Goal: Task Accomplishment & Management: Use online tool/utility

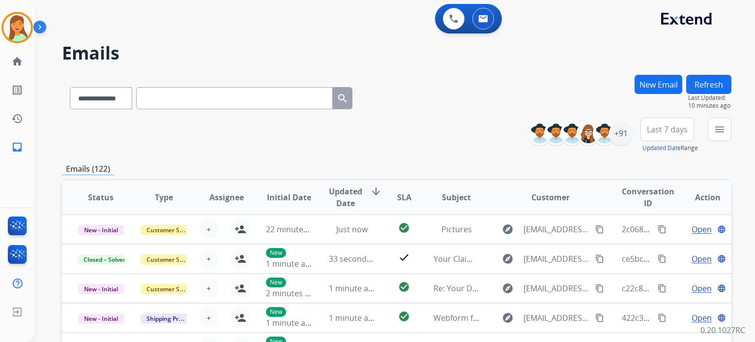
select select "**********"
click at [621, 140] on div "+91" at bounding box center [621, 133] width 24 height 24
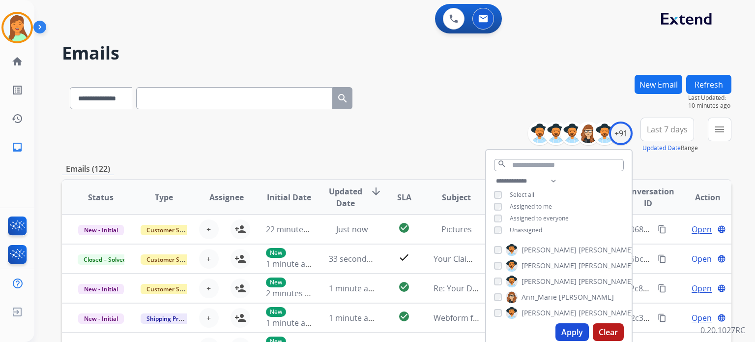
click at [501, 191] on div "Select all" at bounding box center [514, 195] width 40 height 8
click at [491, 191] on div "**********" at bounding box center [558, 206] width 145 height 63
click at [518, 183] on select "**********" at bounding box center [528, 181] width 68 height 12
select select "**********"
click at [494, 175] on select "**********" at bounding box center [528, 181] width 68 height 12
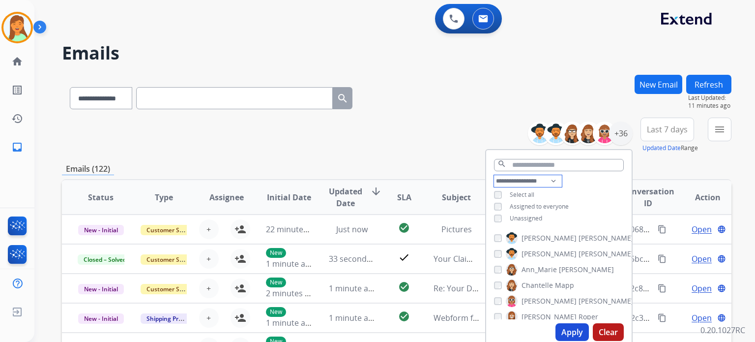
scroll to position [65, 0]
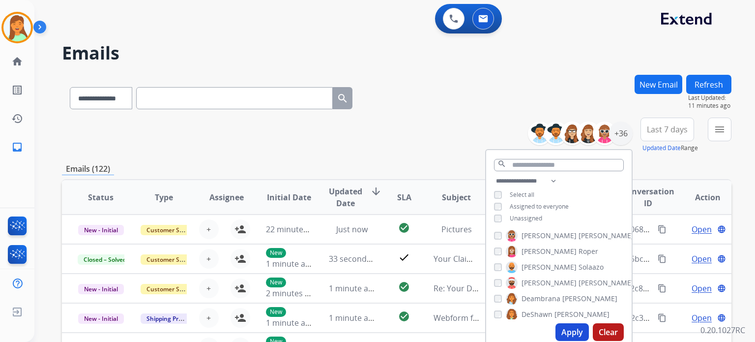
click at [578, 281] on span "[PERSON_NAME]" at bounding box center [605, 283] width 55 height 10
click at [566, 330] on button "Apply" at bounding box center [571, 332] width 33 height 18
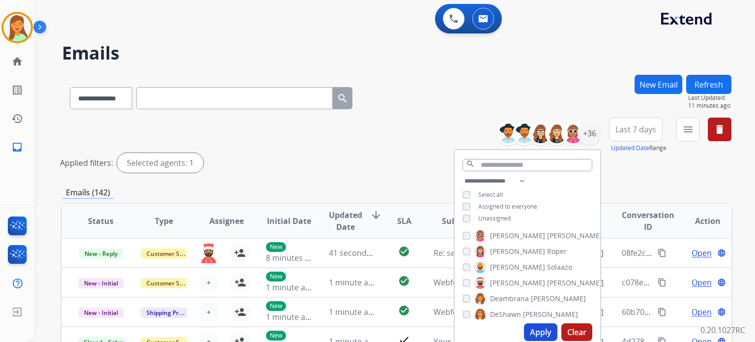
click at [646, 131] on span "Last 7 days" at bounding box center [635, 129] width 41 height 4
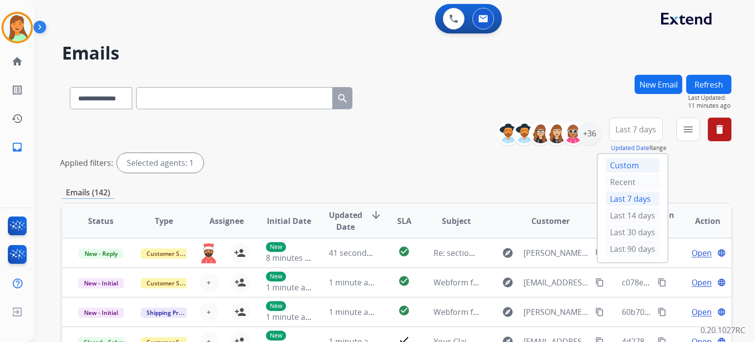
click at [629, 168] on div "Custom" at bounding box center [633, 165] width 54 height 15
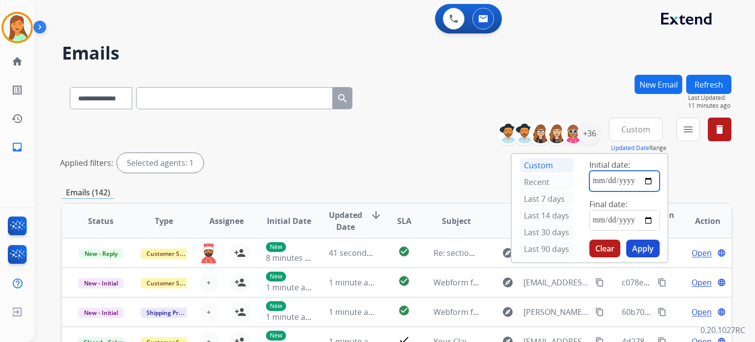
click at [650, 178] on input "date" at bounding box center [624, 181] width 70 height 21
type input "**********"
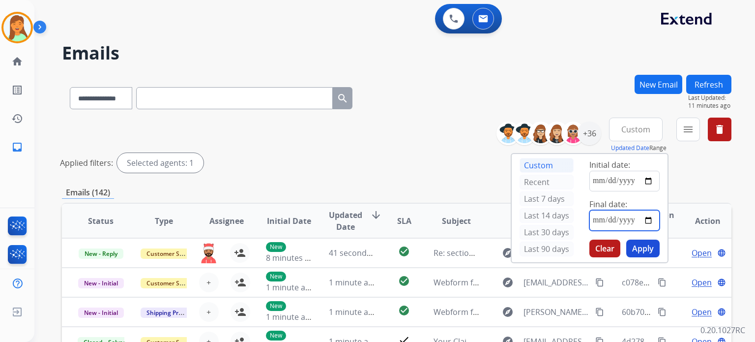
click at [650, 218] on input "date" at bounding box center [624, 220] width 70 height 21
type input "**********"
click at [641, 243] on button "Apply" at bounding box center [642, 248] width 33 height 18
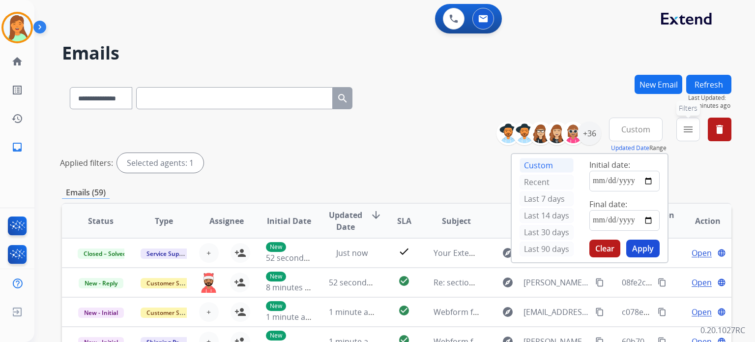
click at [684, 129] on mat-icon "menu" at bounding box center [688, 129] width 12 height 12
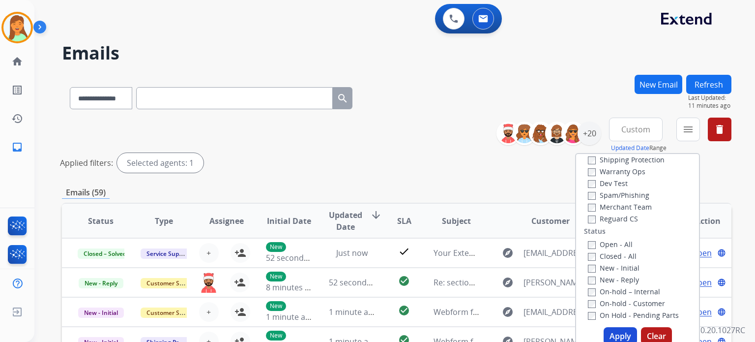
click at [588, 251] on label "Closed - All" at bounding box center [612, 255] width 49 height 9
click at [608, 337] on button "Apply" at bounding box center [620, 336] width 33 height 18
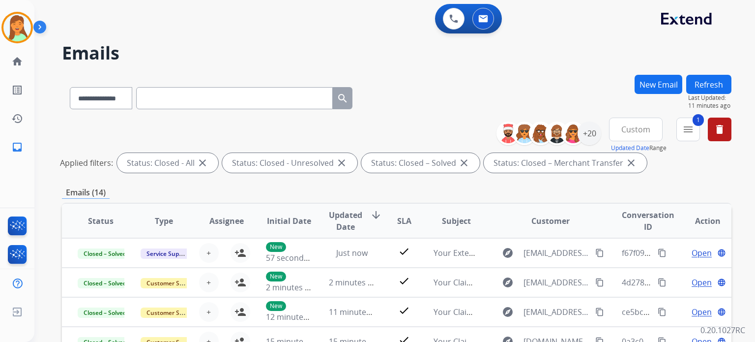
click at [405, 95] on div "**********" at bounding box center [396, 96] width 669 height 43
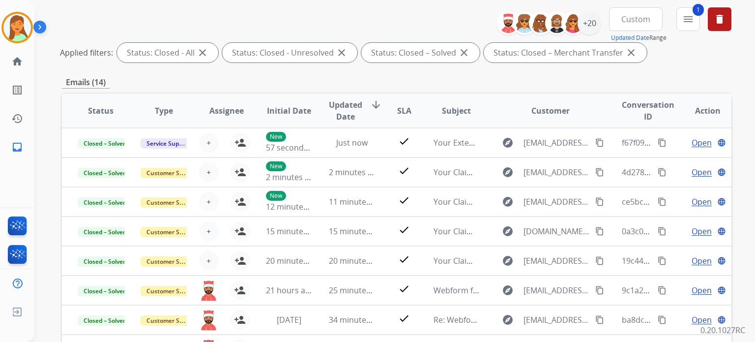
scroll to position [44, 0]
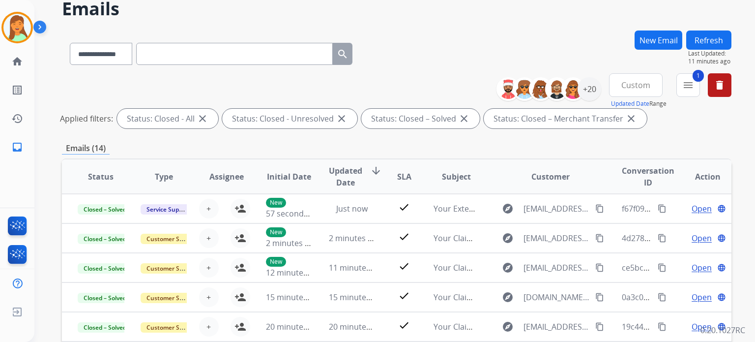
click at [209, 179] on span "Assignee" at bounding box center [226, 177] width 34 height 12
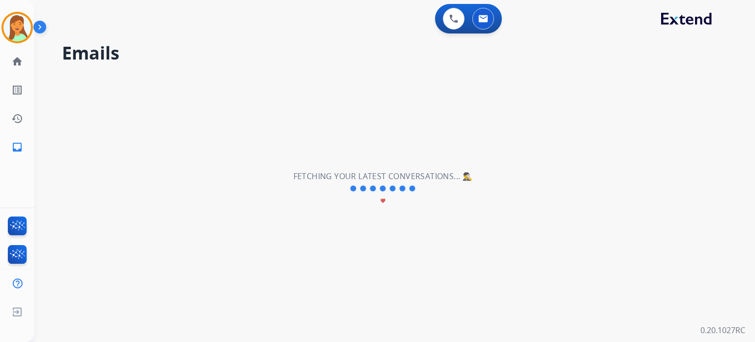
scroll to position [0, 0]
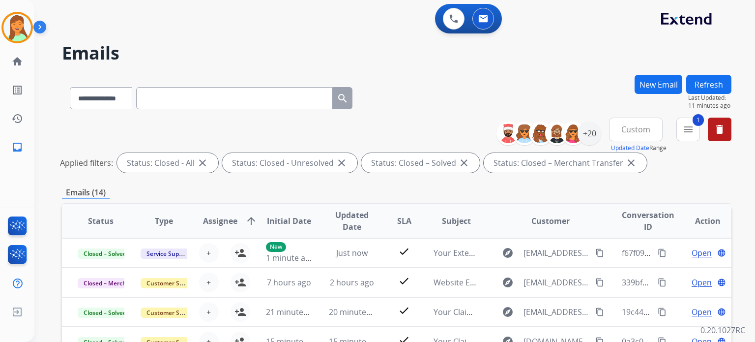
click at [219, 217] on span "Assignee" at bounding box center [220, 221] width 34 height 12
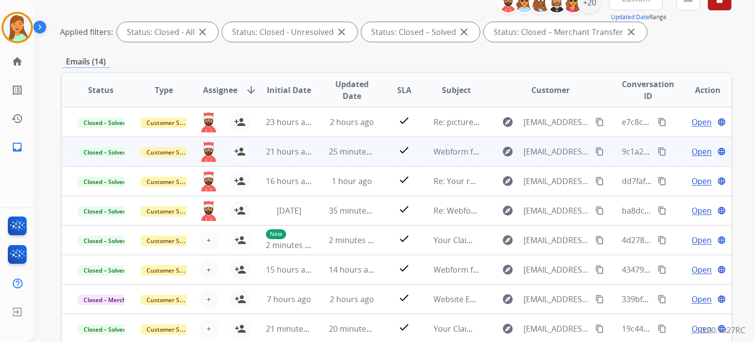
scroll to position [0, 0]
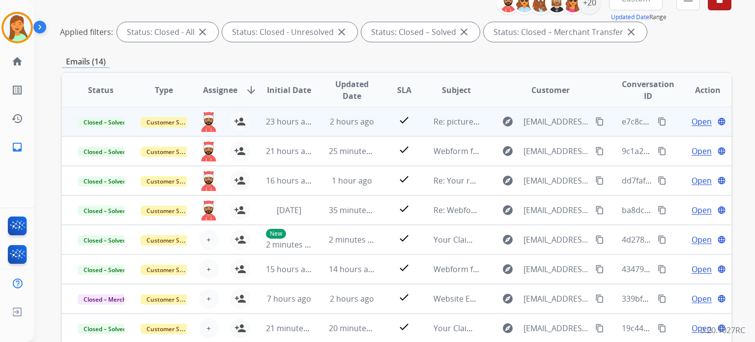
click at [699, 119] on span "Open" at bounding box center [702, 122] width 20 height 12
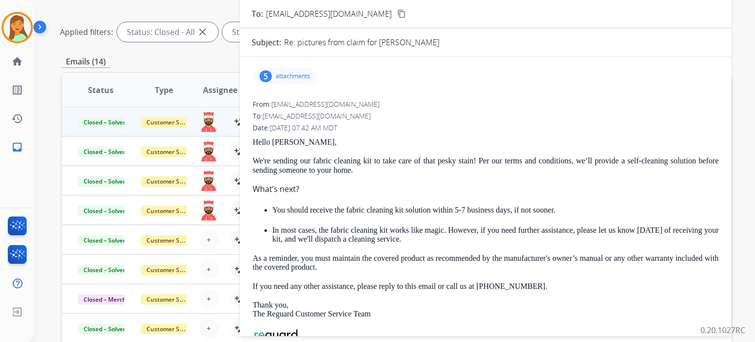
scroll to position [0, 0]
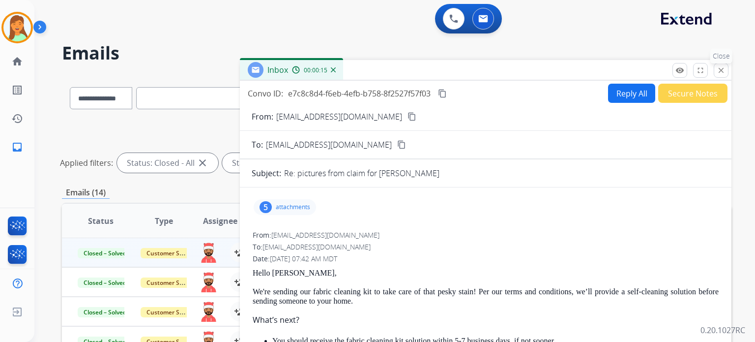
click at [724, 72] on mat-icon "close" at bounding box center [721, 70] width 9 height 9
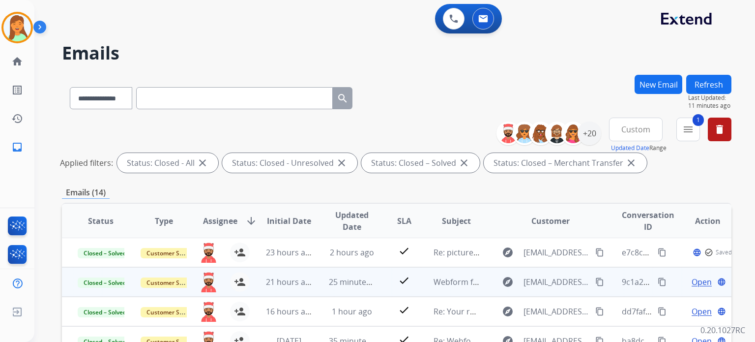
scroll to position [197, 0]
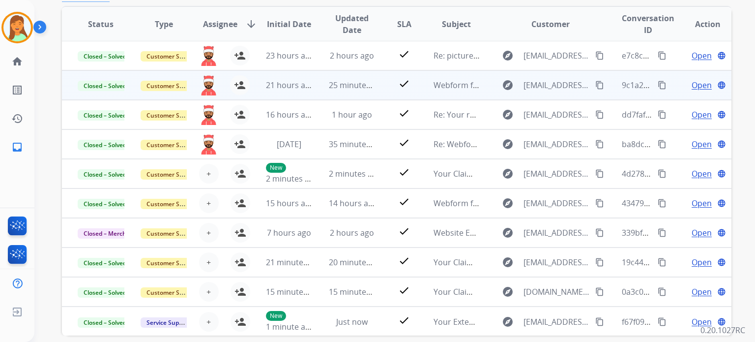
click at [376, 84] on td "check" at bounding box center [397, 84] width 42 height 29
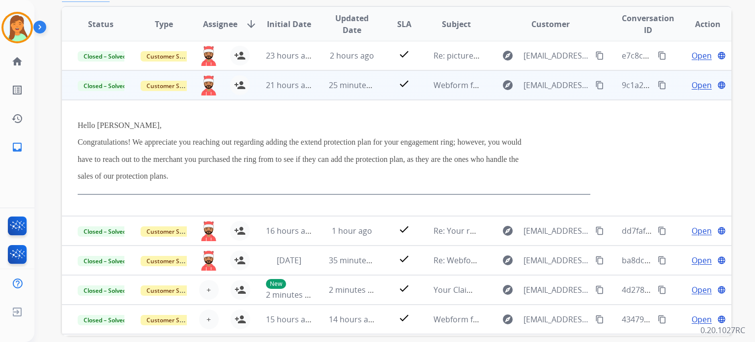
scroll to position [29, 0]
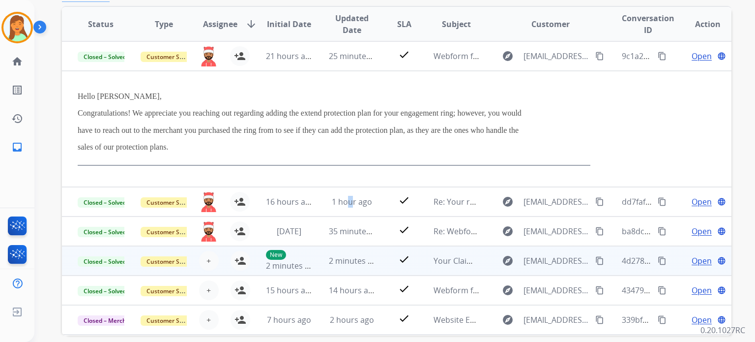
click at [345, 198] on td "1 hour ago" at bounding box center [344, 201] width 63 height 29
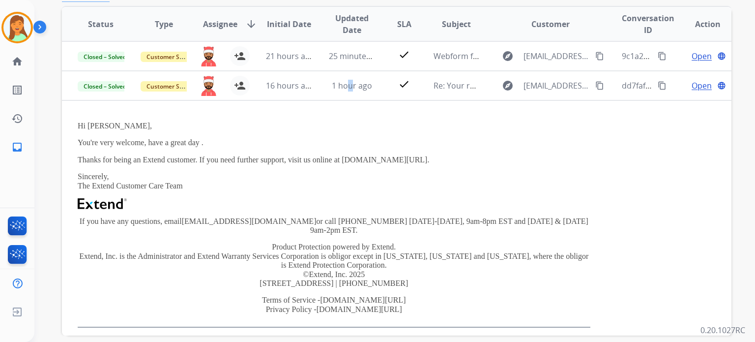
scroll to position [59, 0]
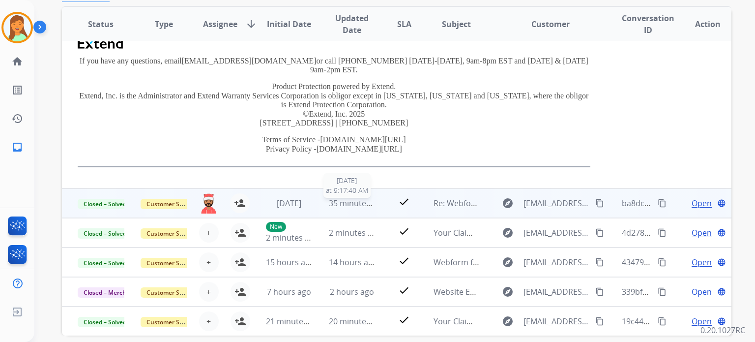
click at [360, 198] on span "35 minutes ago" at bounding box center [357, 203] width 57 height 11
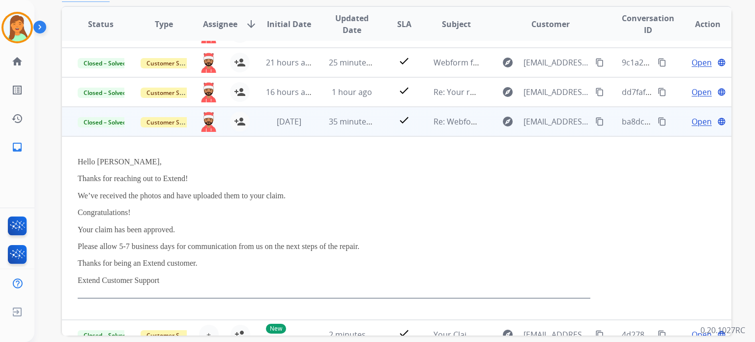
scroll to position [0, 0]
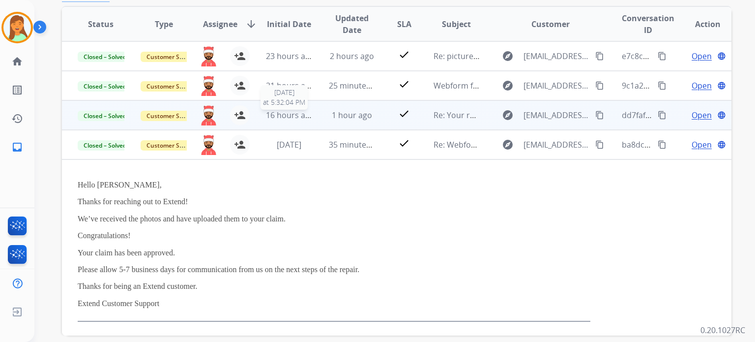
click at [291, 120] on div "16 hours ago" at bounding box center [289, 115] width 47 height 12
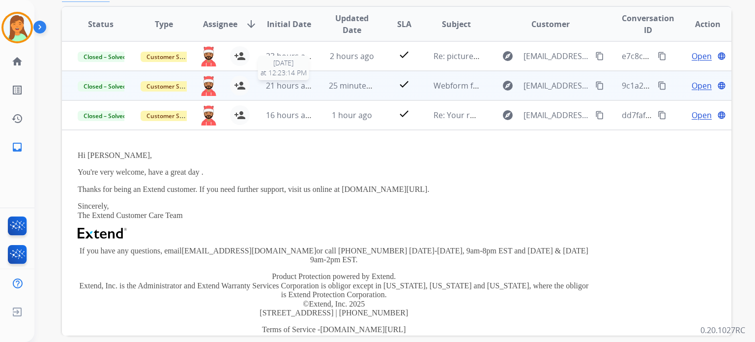
click at [299, 77] on td "21 hours ago [DATE] 12:23:14 PM" at bounding box center [281, 85] width 63 height 29
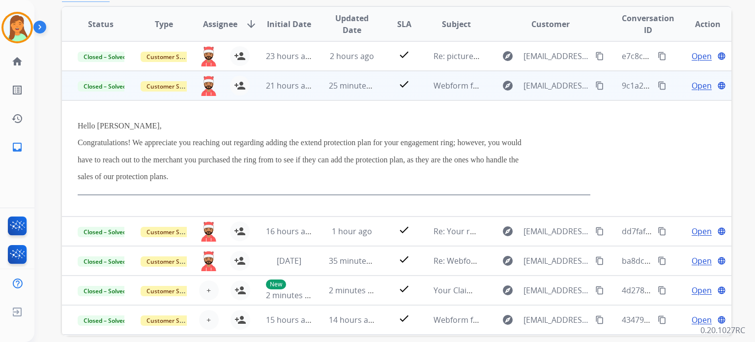
scroll to position [29, 0]
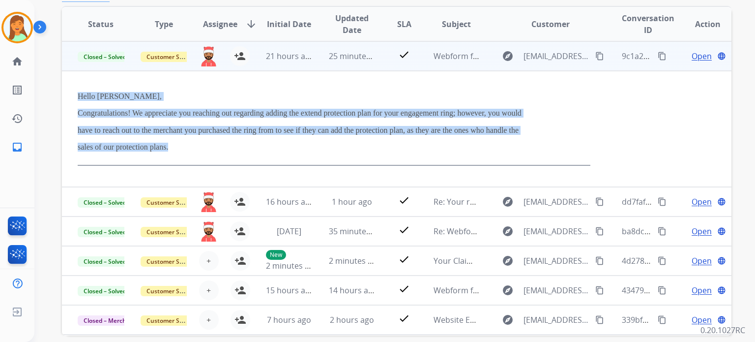
drag, startPoint x: 179, startPoint y: 150, endPoint x: 74, endPoint y: 95, distance: 118.5
click at [74, 95] on td "Hello [PERSON_NAME], Congratulations! We appreciate you reaching out regarding …" at bounding box center [334, 129] width 544 height 116
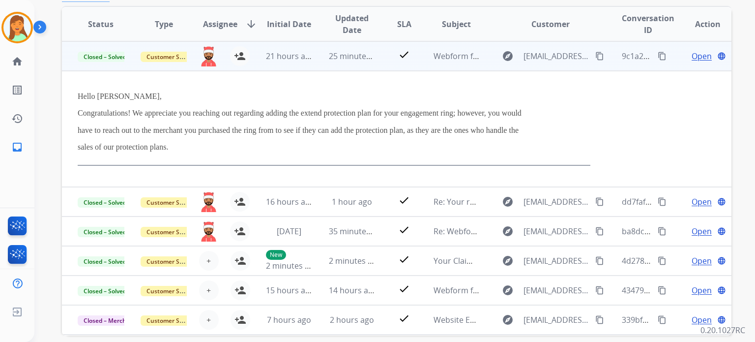
click at [693, 55] on span "Open" at bounding box center [702, 56] width 20 height 12
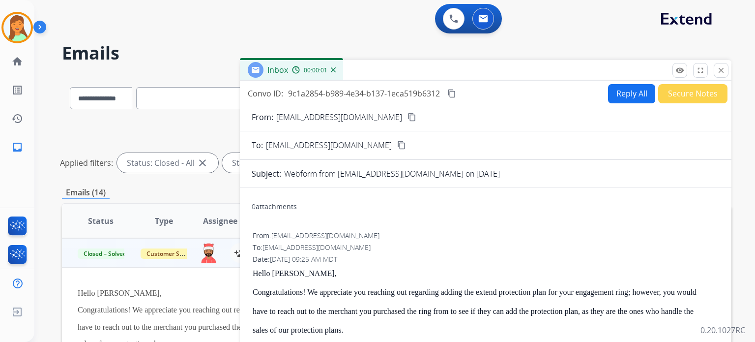
scroll to position [197, 0]
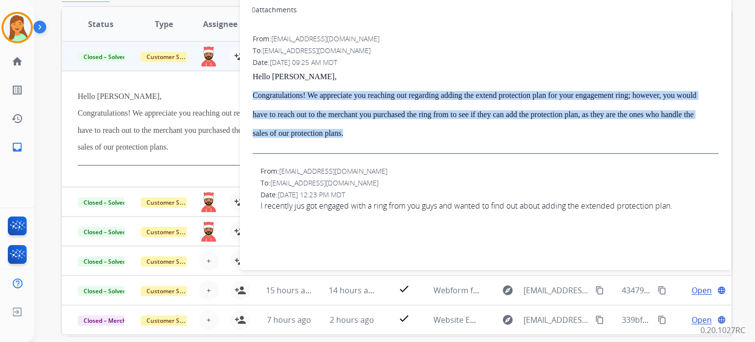
drag, startPoint x: 362, startPoint y: 135, endPoint x: 240, endPoint y: 92, distance: 129.3
click at [240, 92] on div "0 attachments From: [EMAIL_ADDRESS][DOMAIN_NAME] To: [PERSON_NAME][EMAIL_ADDRES…" at bounding box center [485, 128] width 491 height 259
copy div "Congratulations! We appreciate you reaching out regarding adding the extend pro…"
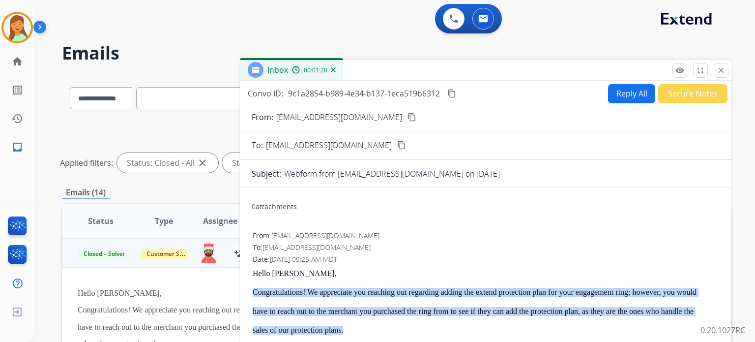
click at [454, 93] on mat-icon "content_copy" at bounding box center [451, 93] width 9 height 9
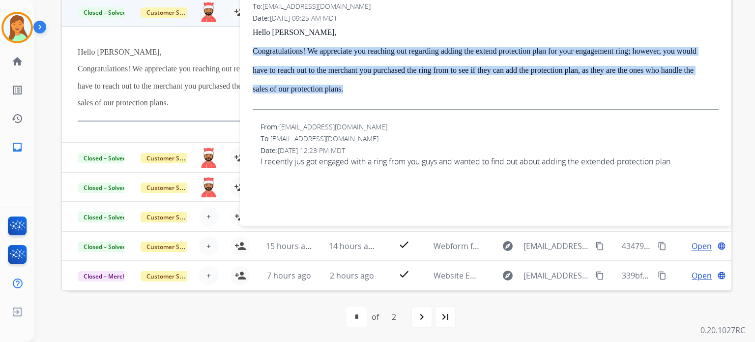
scroll to position [44, 0]
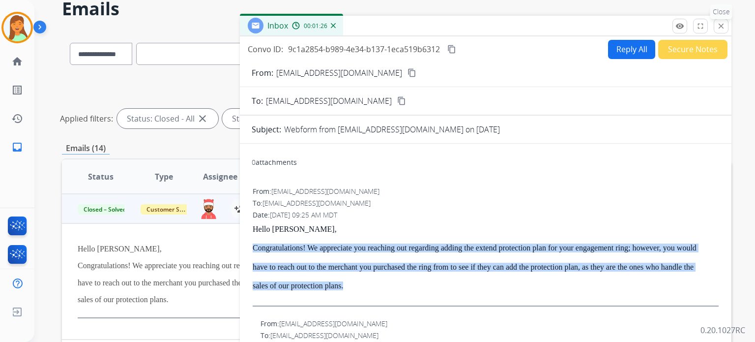
click at [724, 20] on button "close Close" at bounding box center [721, 26] width 15 height 15
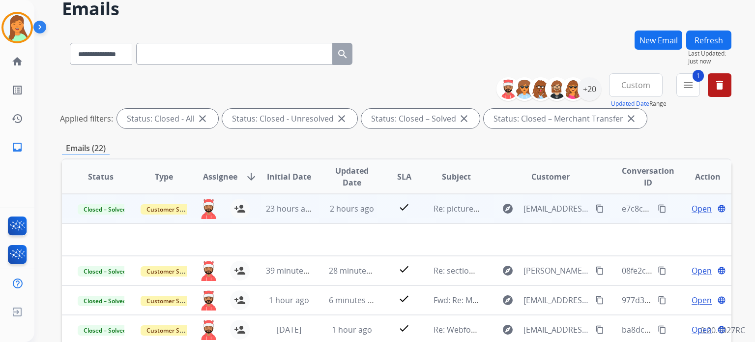
click at [694, 204] on span "Open" at bounding box center [702, 208] width 20 height 12
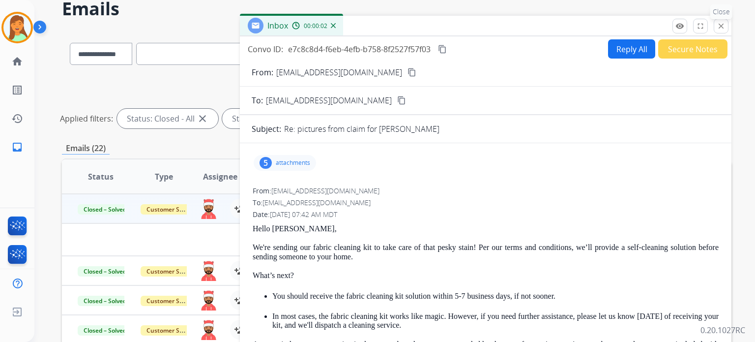
scroll to position [0, 0]
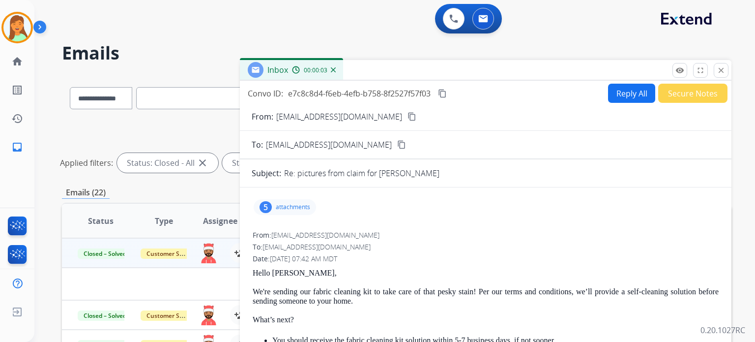
click at [718, 67] on mat-icon "close" at bounding box center [721, 70] width 9 height 9
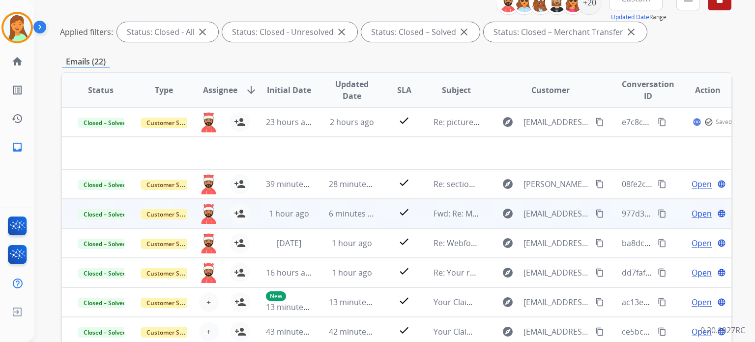
scroll to position [197, 0]
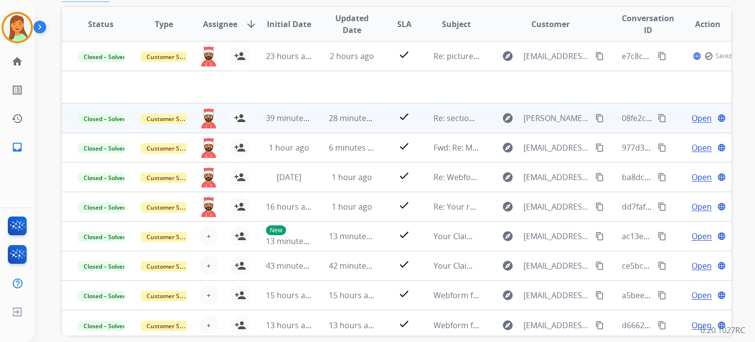
click at [695, 116] on span "Open" at bounding box center [702, 118] width 20 height 12
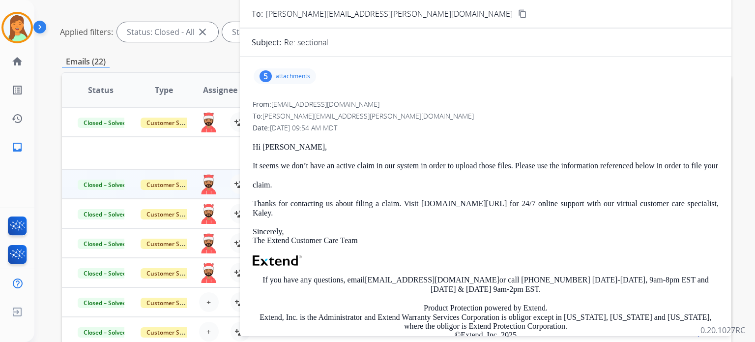
scroll to position [0, 0]
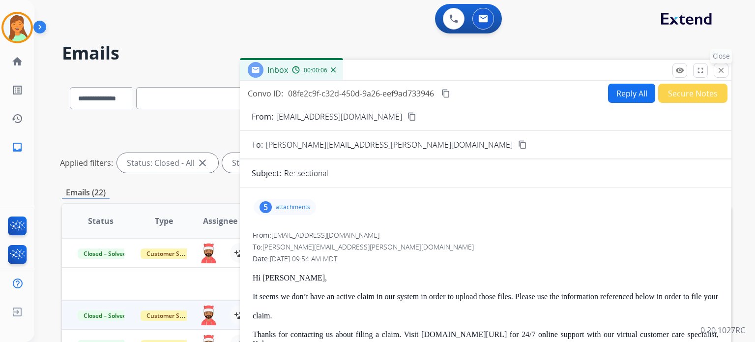
click at [715, 72] on button "close Close" at bounding box center [721, 70] width 15 height 15
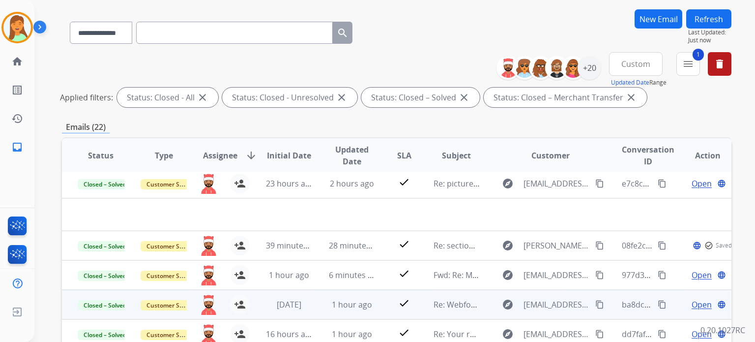
scroll to position [197, 0]
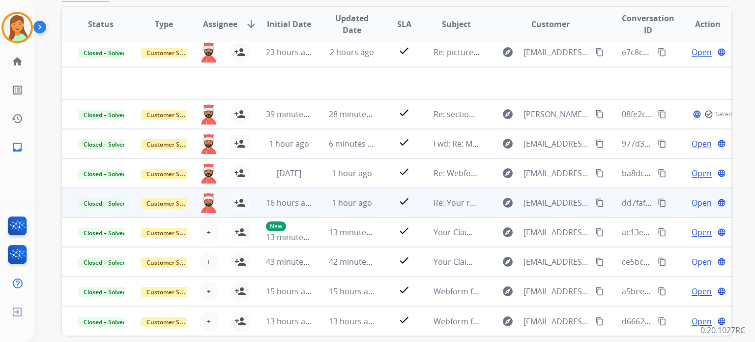
click at [348, 197] on span "1 hour ago" at bounding box center [352, 202] width 40 height 11
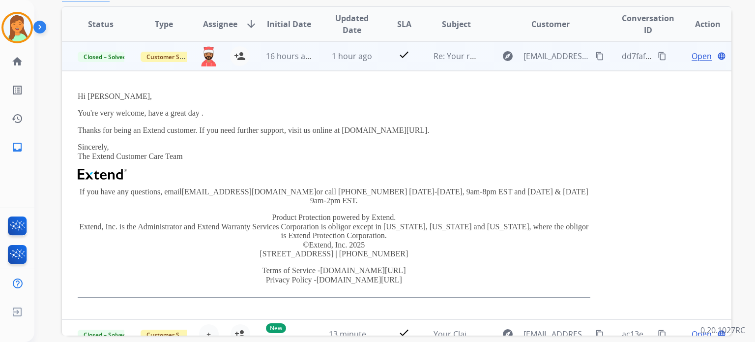
scroll to position [82, 0]
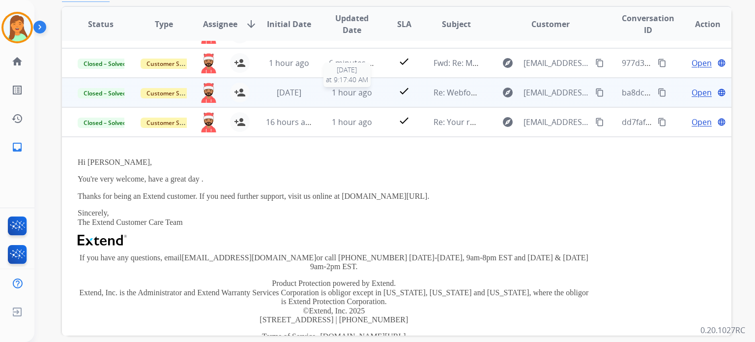
click at [358, 94] on span "1 hour ago" at bounding box center [352, 92] width 40 height 11
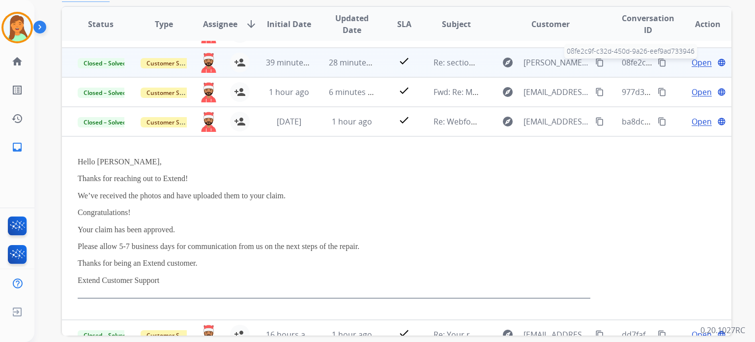
scroll to position [0, 0]
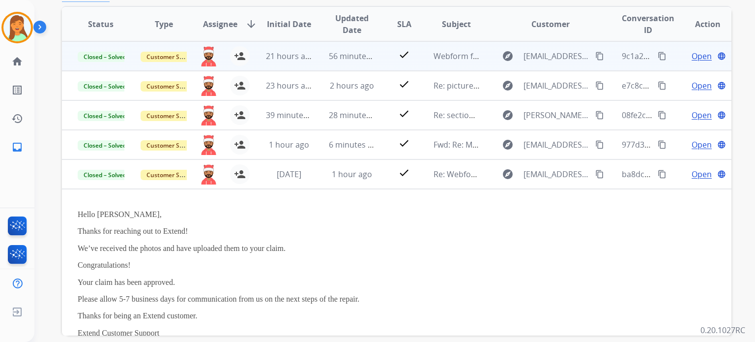
click at [692, 57] on span "Open" at bounding box center [702, 56] width 20 height 12
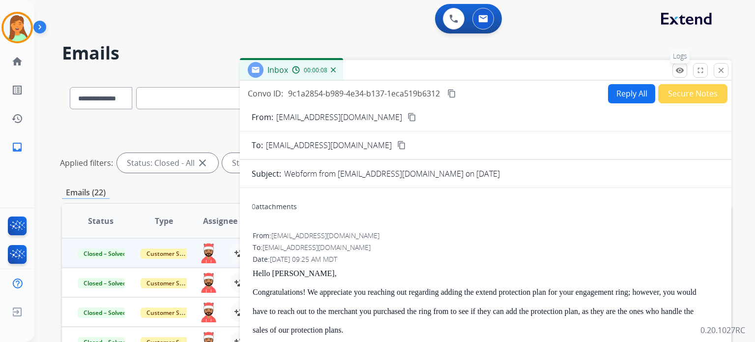
click at [683, 71] on mat-icon "remove_red_eye" at bounding box center [679, 70] width 9 height 9
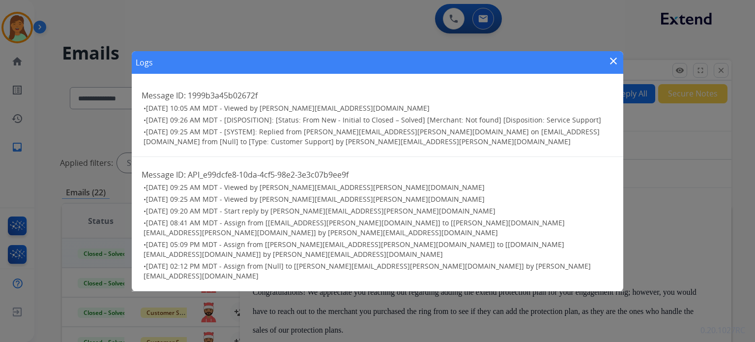
drag, startPoint x: 611, startPoint y: 63, endPoint x: 714, endPoint y: 87, distance: 105.8
click at [611, 63] on mat-icon "close" at bounding box center [613, 61] width 12 height 12
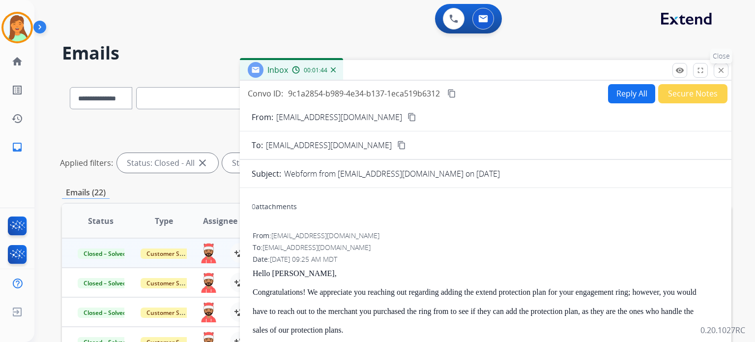
click at [725, 72] on button "close Close" at bounding box center [721, 70] width 15 height 15
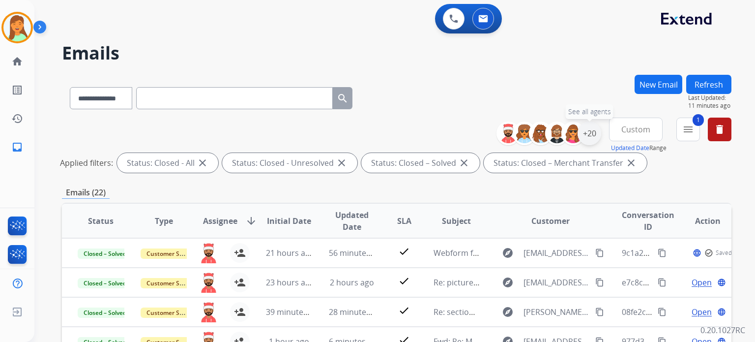
click at [595, 134] on div "+20" at bounding box center [590, 133] width 24 height 24
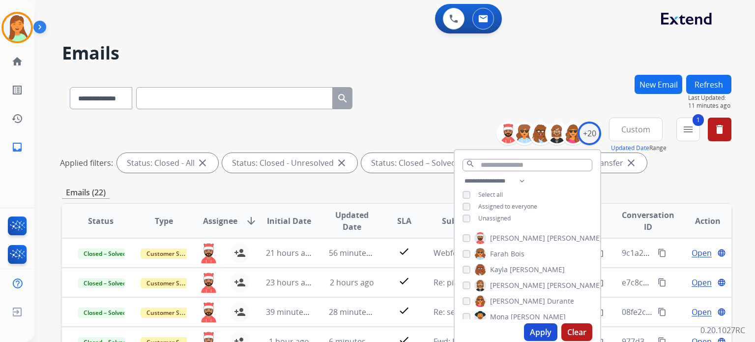
scroll to position [65, 0]
click at [536, 330] on button "Apply" at bounding box center [540, 332] width 33 height 18
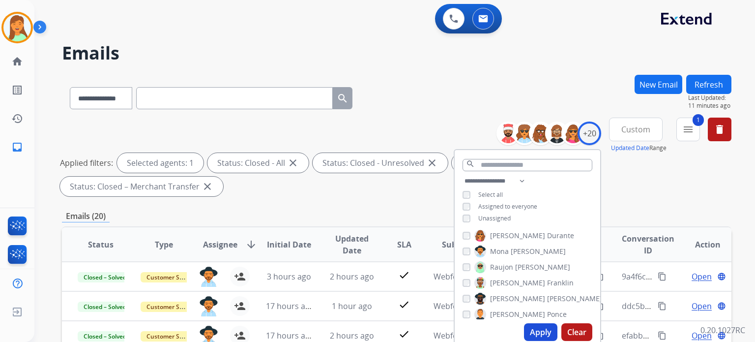
click at [461, 90] on div "**********" at bounding box center [396, 96] width 669 height 43
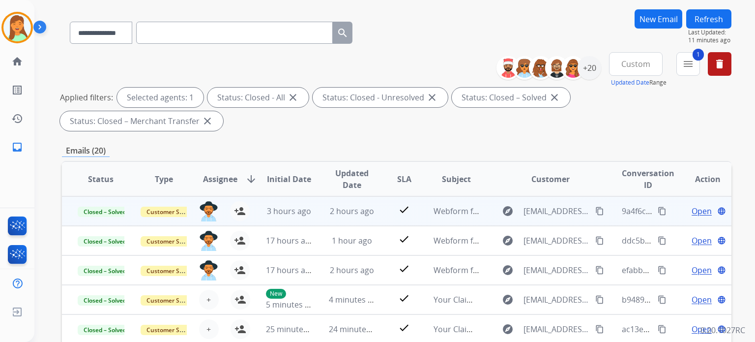
click at [696, 216] on span "Open" at bounding box center [702, 211] width 20 height 12
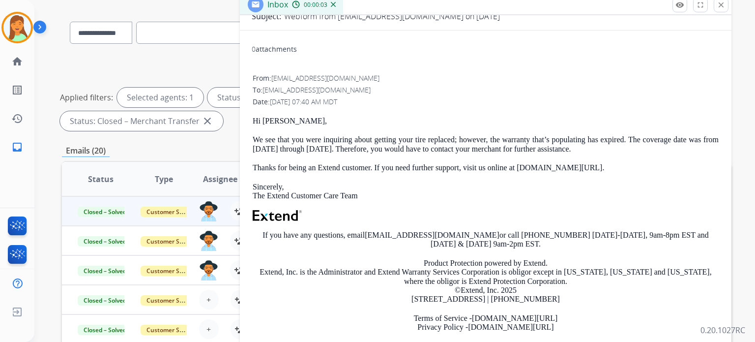
scroll to position [0, 0]
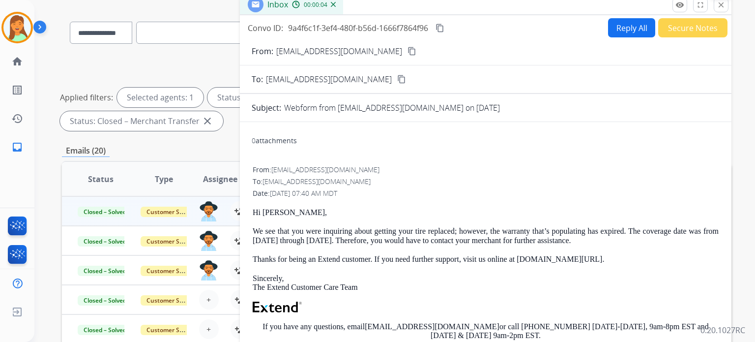
click at [724, 6] on mat-icon "close" at bounding box center [721, 4] width 9 height 9
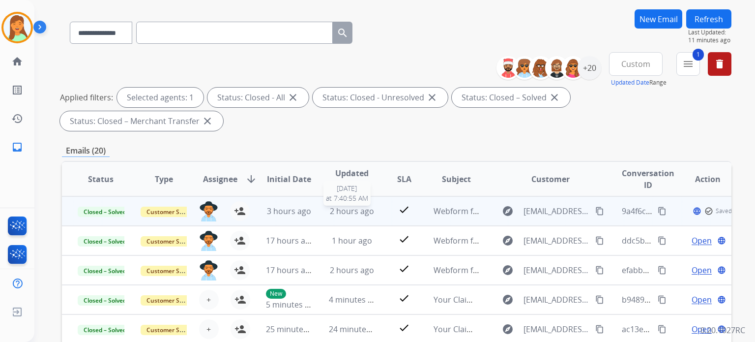
click at [350, 211] on span "2 hours ago" at bounding box center [352, 210] width 44 height 11
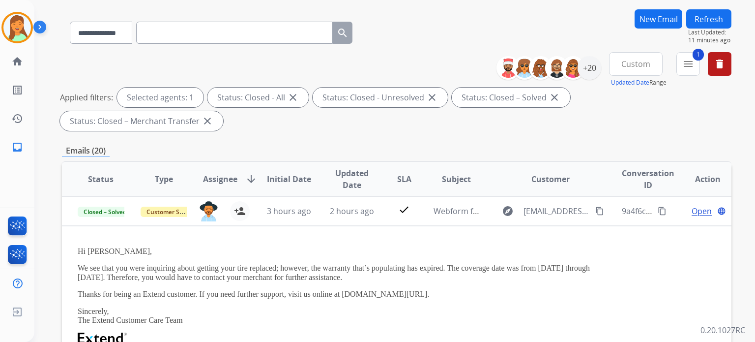
scroll to position [131, 0]
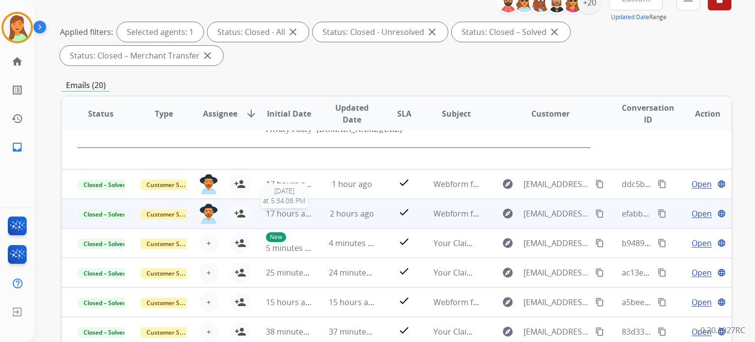
click at [307, 206] on tr "Closed – Solved Customer Support [PERSON_NAME][EMAIL_ADDRESS][PERSON_NAME][DOMA…" at bounding box center [396, 213] width 669 height 29
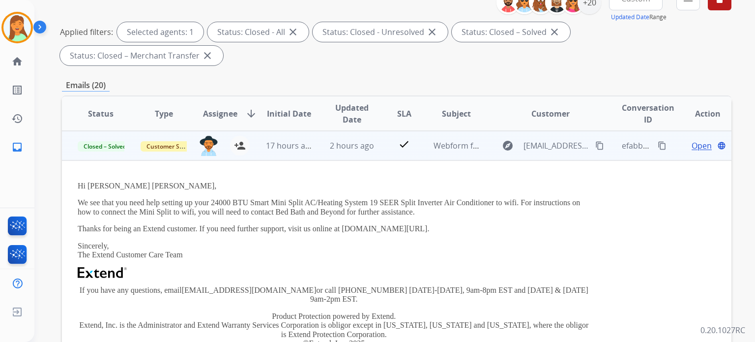
scroll to position [0, 0]
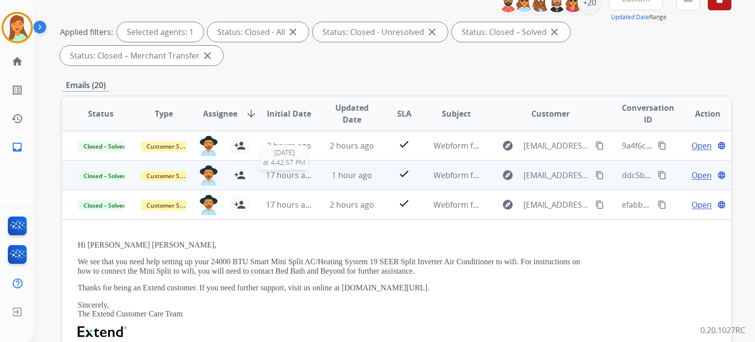
click at [303, 175] on span "17 hours ago" at bounding box center [290, 175] width 49 height 11
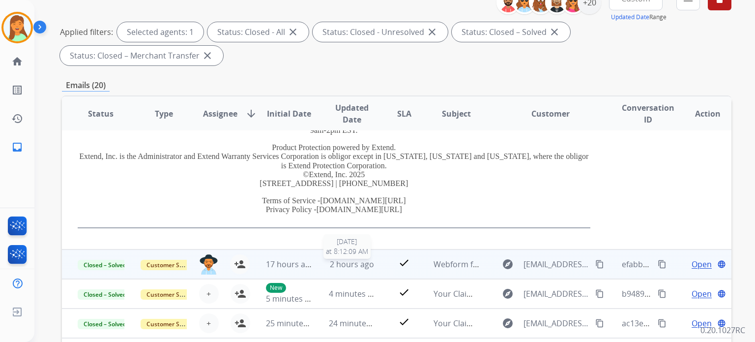
click at [342, 259] on span "2 hours ago" at bounding box center [352, 264] width 44 height 11
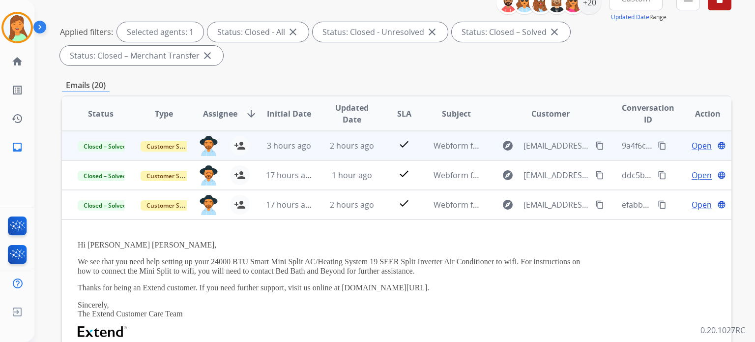
click at [366, 145] on span "2 hours ago" at bounding box center [352, 145] width 44 height 11
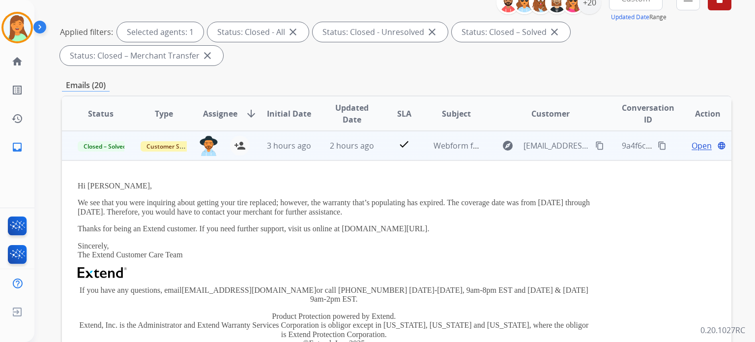
click at [658, 147] on mat-icon "content_copy" at bounding box center [662, 145] width 9 height 9
click at [692, 149] on span "Open" at bounding box center [702, 146] width 20 height 12
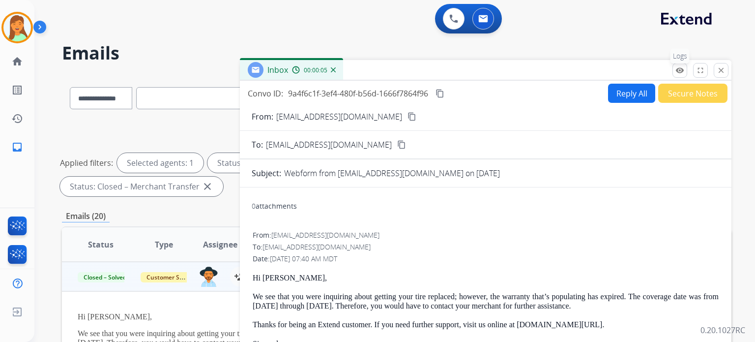
click at [676, 74] on button "remove_red_eye Logs" at bounding box center [679, 70] width 15 height 15
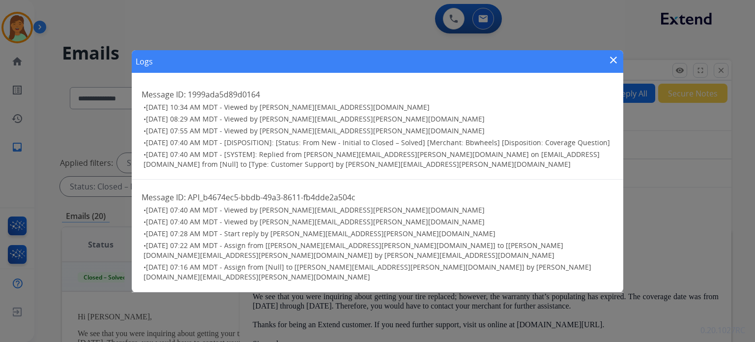
click at [615, 53] on div "Logs close" at bounding box center [377, 61] width 491 height 23
click at [607, 62] on mat-icon "close" at bounding box center [613, 60] width 12 height 12
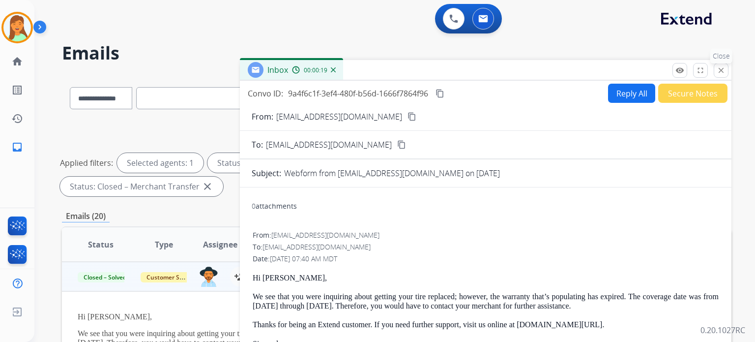
click at [722, 68] on mat-icon "close" at bounding box center [721, 70] width 9 height 9
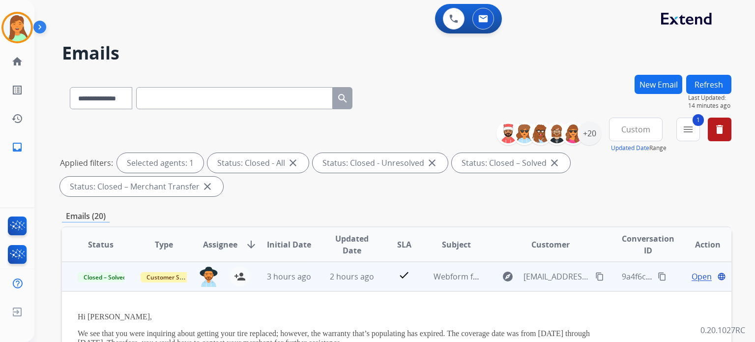
click at [595, 272] on mat-icon "content_copy" at bounding box center [599, 276] width 9 height 9
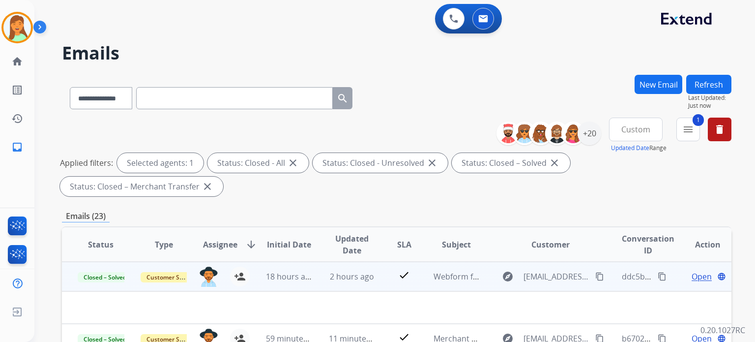
click at [376, 275] on td "check" at bounding box center [397, 275] width 42 height 29
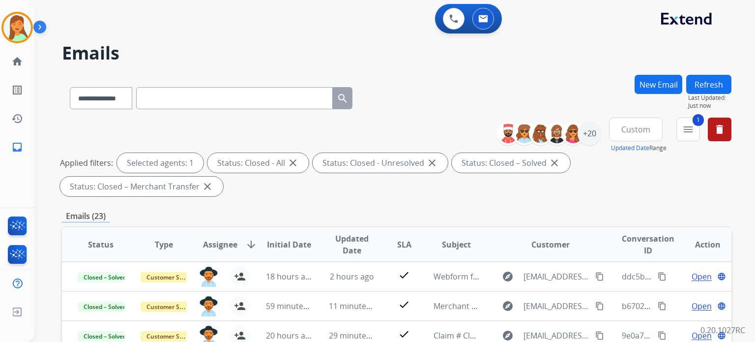
scroll to position [65, 0]
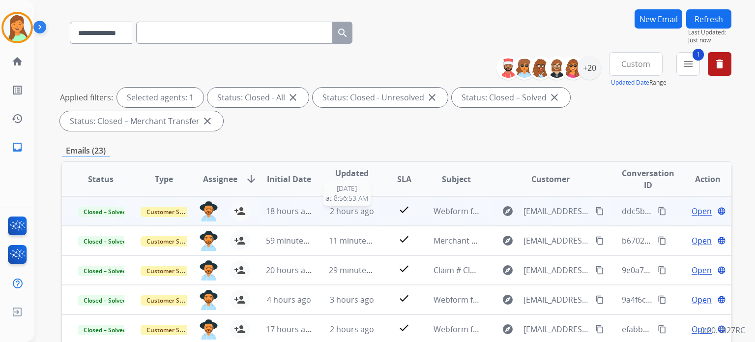
click at [340, 213] on span "2 hours ago" at bounding box center [352, 210] width 44 height 11
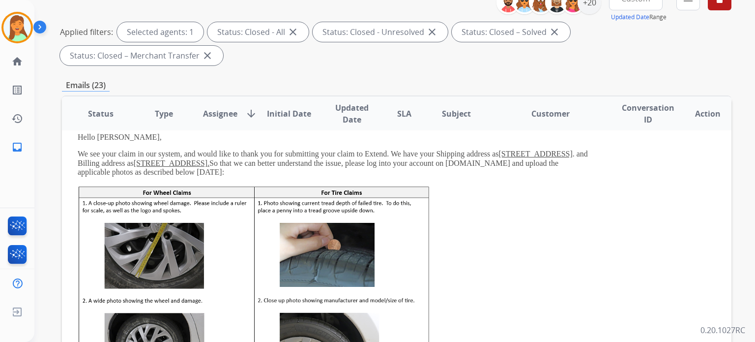
scroll to position [0, 0]
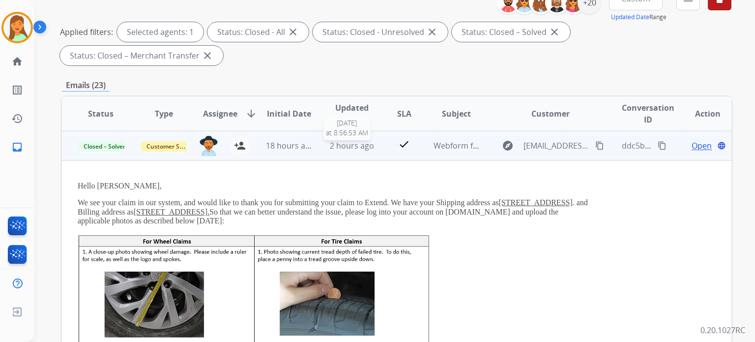
click at [344, 138] on td "2 hours ago [DATE] 8:56:53 AM" at bounding box center [344, 145] width 63 height 29
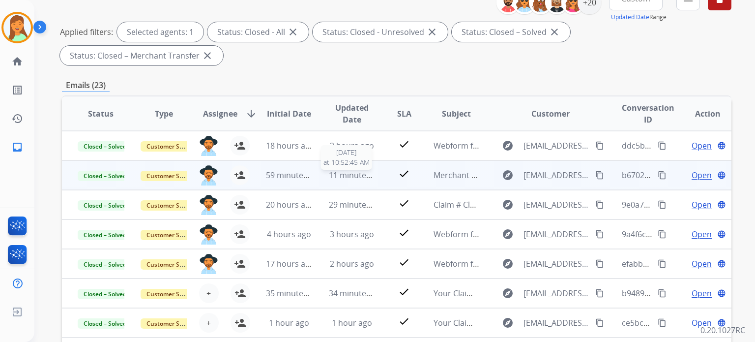
click at [348, 175] on span "11 minutes ago" at bounding box center [357, 175] width 57 height 11
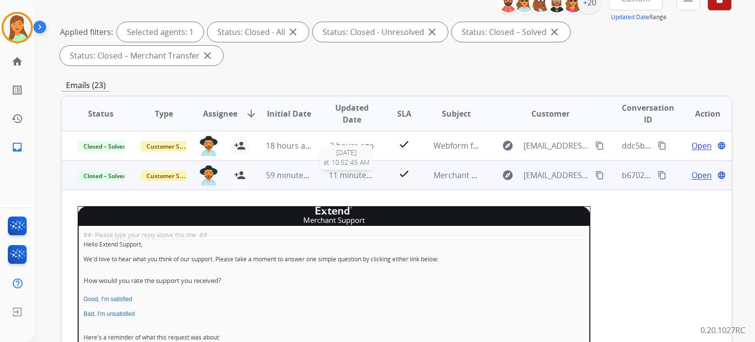
scroll to position [29, 0]
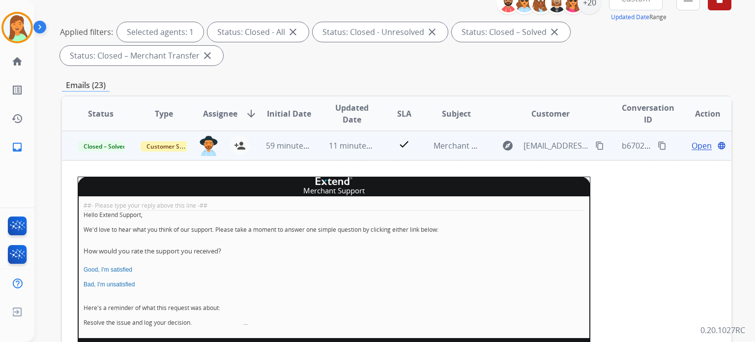
click at [348, 176] on table "Merchant Support" at bounding box center [334, 186] width 513 height 20
click at [355, 145] on span "11 minutes ago" at bounding box center [357, 145] width 57 height 11
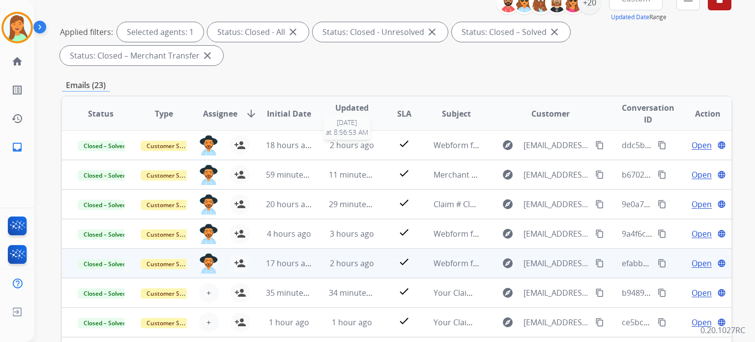
scroll to position [197, 0]
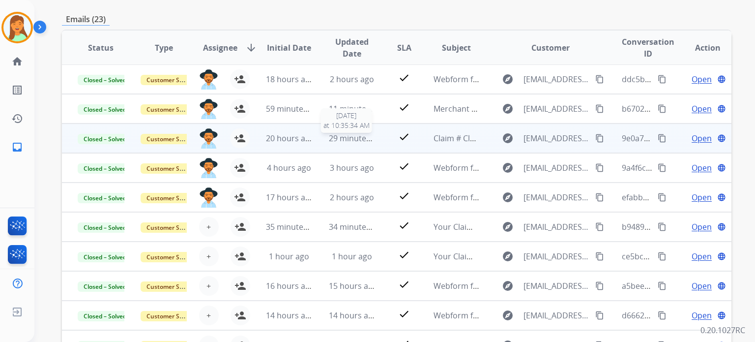
click at [364, 141] on span "29 minutes ago" at bounding box center [357, 138] width 57 height 11
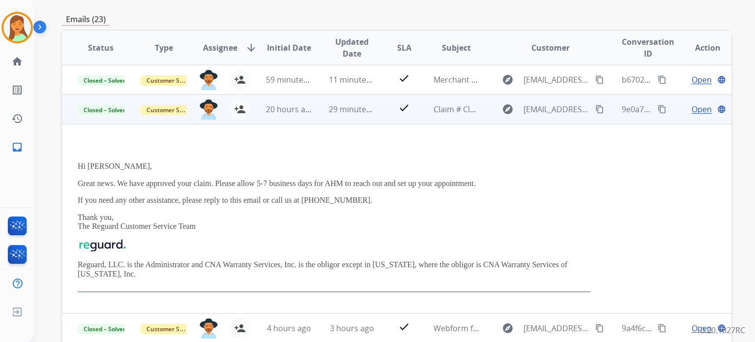
scroll to position [59, 0]
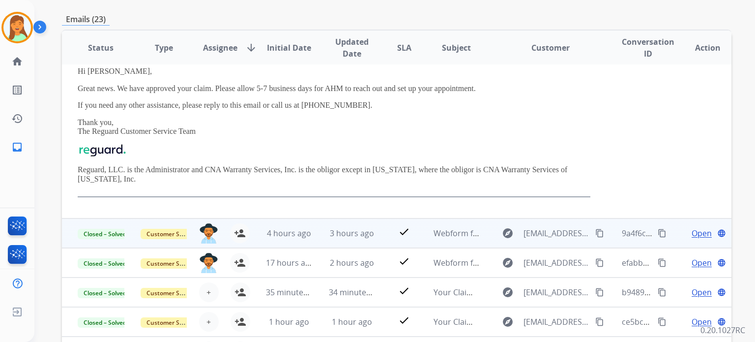
click at [351, 241] on td "3 hours ago" at bounding box center [344, 232] width 63 height 29
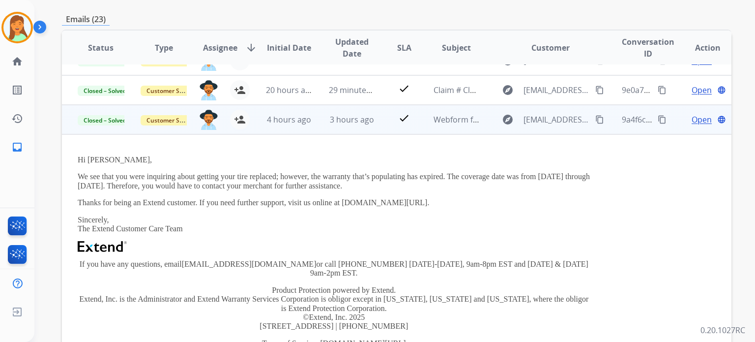
scroll to position [88, 0]
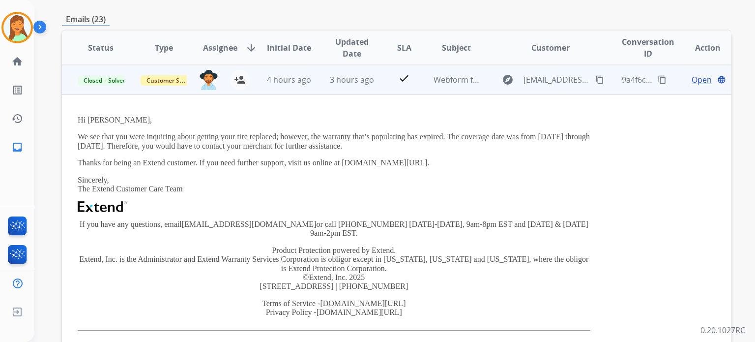
drag, startPoint x: 441, startPoint y: 165, endPoint x: 69, endPoint y: 134, distance: 373.4
click at [69, 134] on td "Hi [PERSON_NAME], We see that you were inquiring about getting your tire replac…" at bounding box center [334, 223] width 544 height 258
copy div "We see that you were inquiring about getting your tire replaced; however, the w…"
click at [596, 78] on mat-icon "content_copy" at bounding box center [599, 79] width 9 height 9
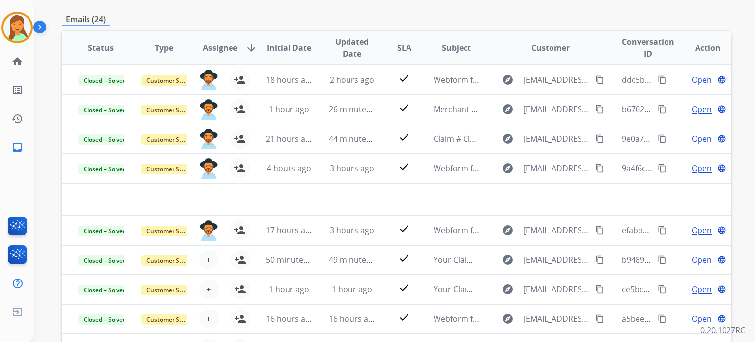
scroll to position [0, 0]
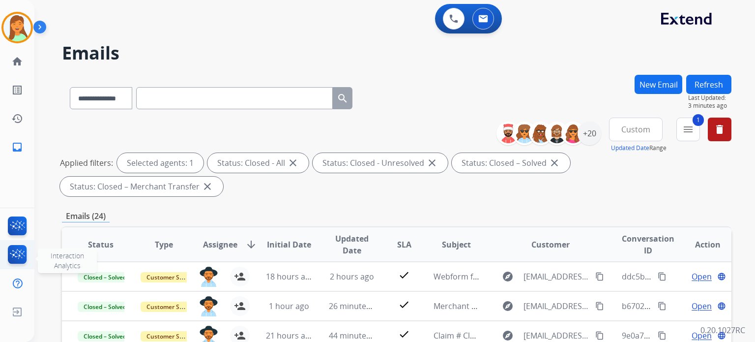
click at [20, 254] on img at bounding box center [17, 256] width 23 height 23
drag, startPoint x: 136, startPoint y: 100, endPoint x: 129, endPoint y: 108, distance: 10.1
click at [131, 100] on select "**********" at bounding box center [100, 98] width 61 height 22
select select "**********"
click at [70, 87] on select "**********" at bounding box center [100, 98] width 61 height 22
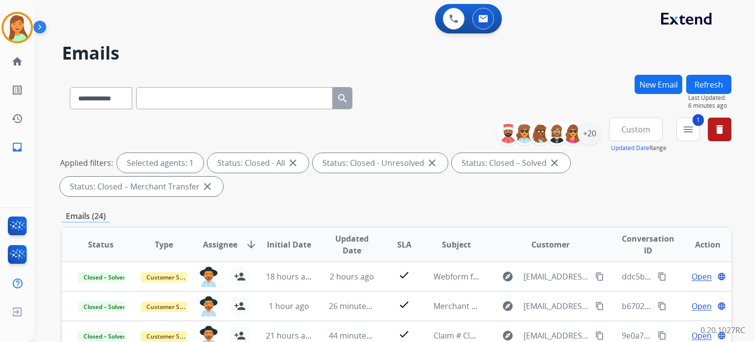
click at [184, 93] on input "text" at bounding box center [234, 98] width 197 height 22
paste input "**********"
type input "**********"
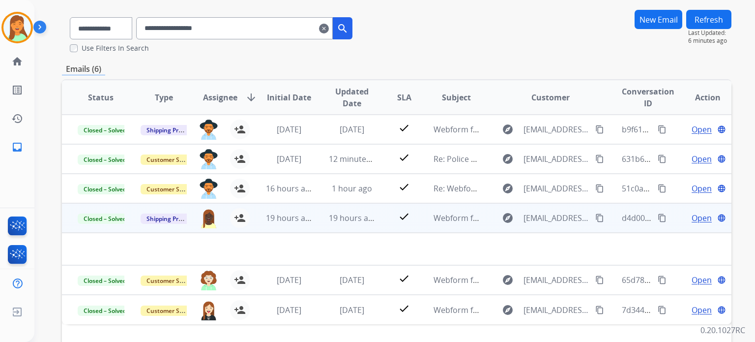
scroll to position [131, 0]
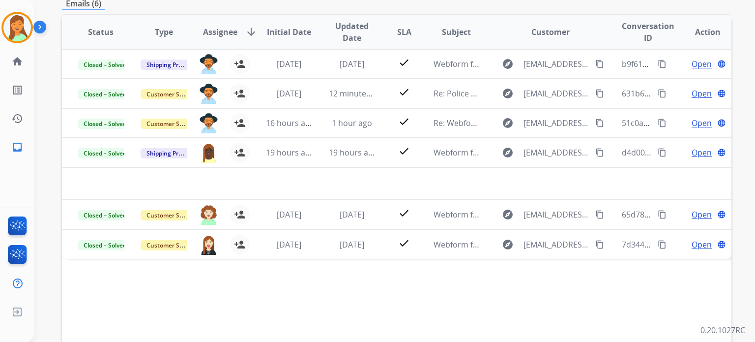
click at [338, 286] on div "Status Type Assignee arrow_downward Initial Date Updated Date SLA Subject Custo…" at bounding box center [396, 178] width 669 height 329
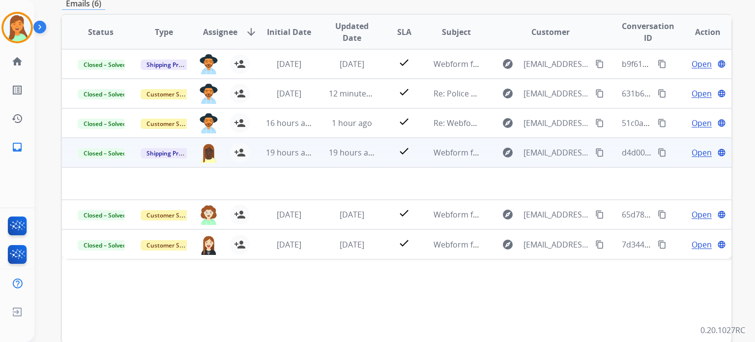
click at [421, 175] on td at bounding box center [334, 183] width 544 height 32
click at [376, 150] on td "check" at bounding box center [397, 152] width 42 height 29
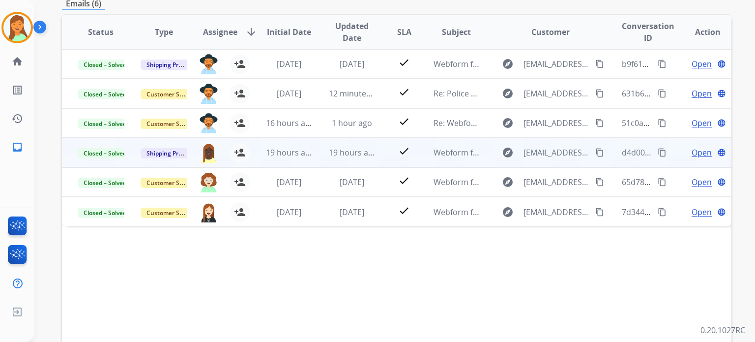
click at [376, 151] on td "check" at bounding box center [397, 152] width 42 height 29
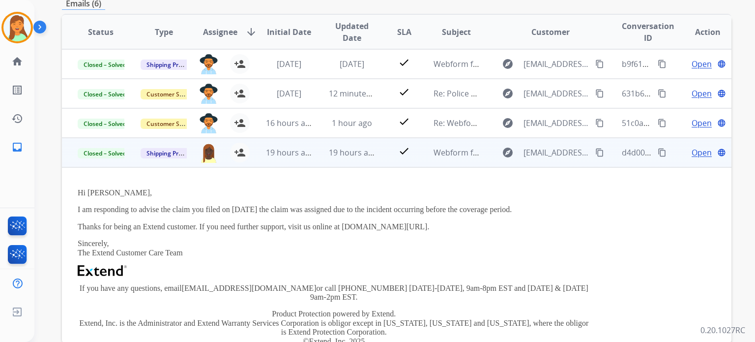
scroll to position [88, 0]
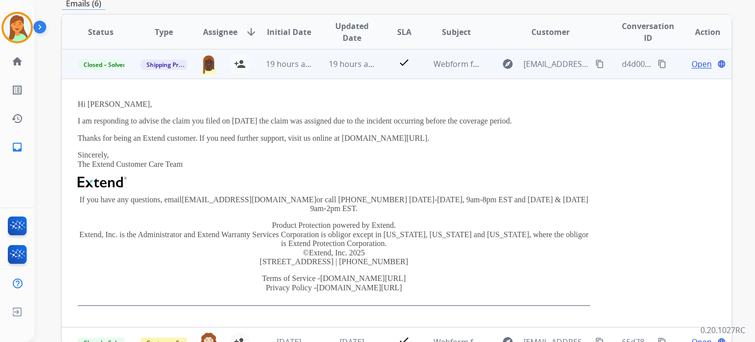
click at [321, 69] on td "19 hours ago" at bounding box center [344, 63] width 63 height 29
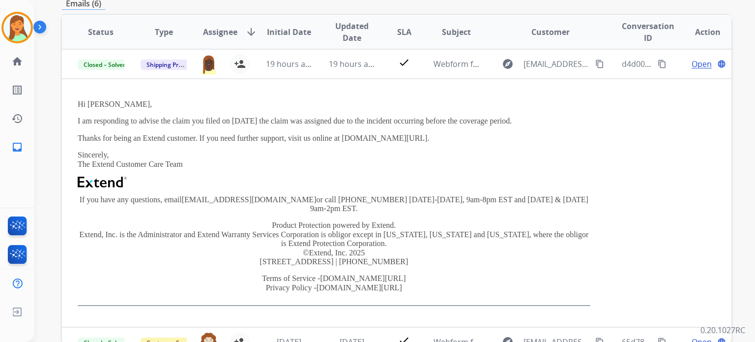
scroll to position [0, 0]
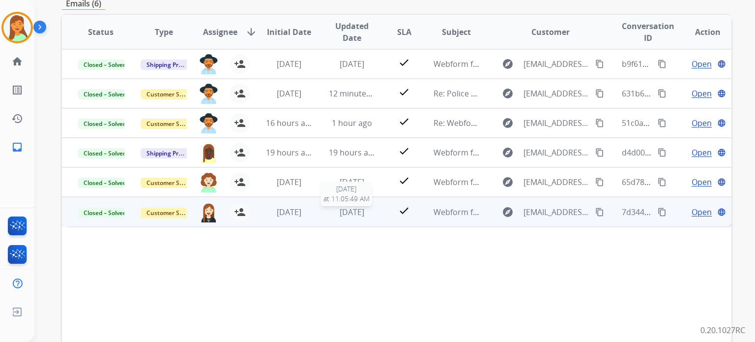
click at [345, 210] on span "[DATE]" at bounding box center [352, 211] width 25 height 11
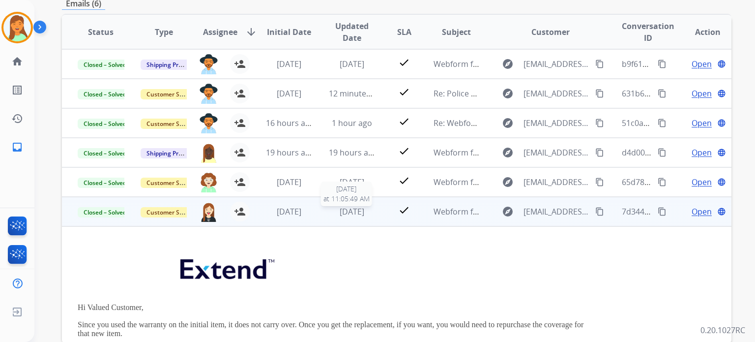
scroll to position [110, 0]
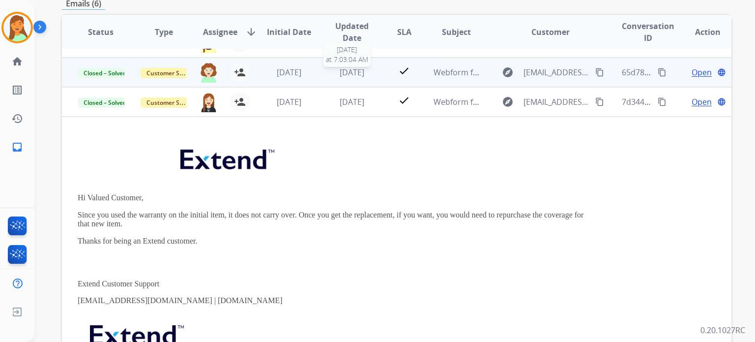
click at [363, 74] on span "[DATE]" at bounding box center [352, 72] width 25 height 11
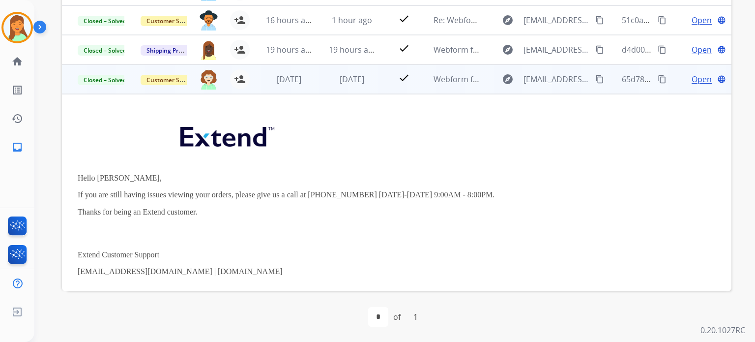
scroll to position [0, 0]
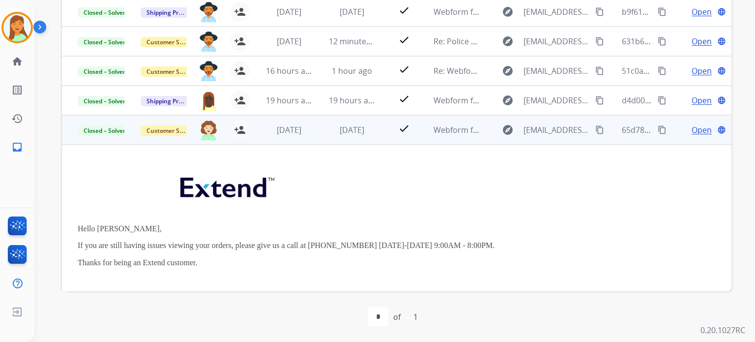
click at [317, 128] on td "[DATE]" at bounding box center [344, 129] width 63 height 29
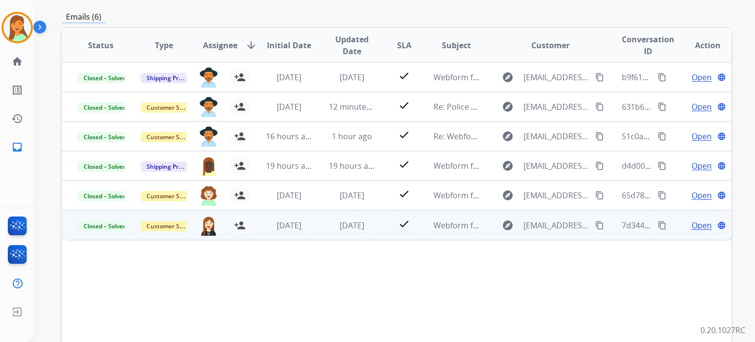
scroll to position [52, 0]
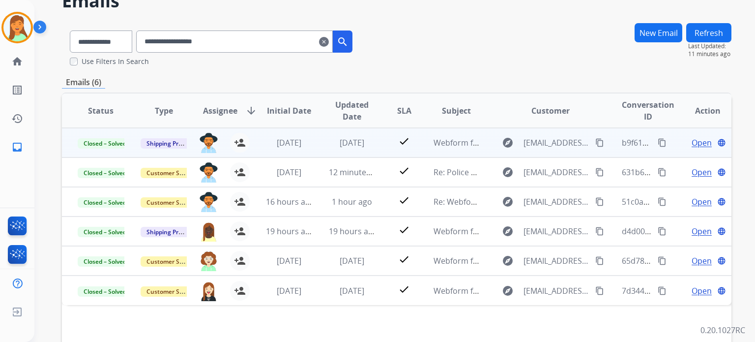
click at [692, 138] on span "Open" at bounding box center [702, 143] width 20 height 12
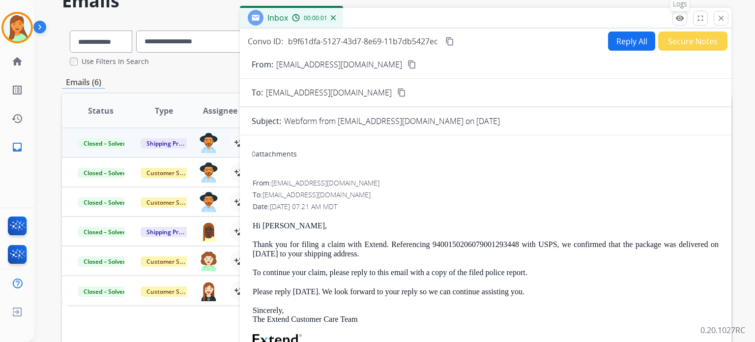
click at [678, 13] on button "remove_red_eye Logs" at bounding box center [679, 18] width 15 height 15
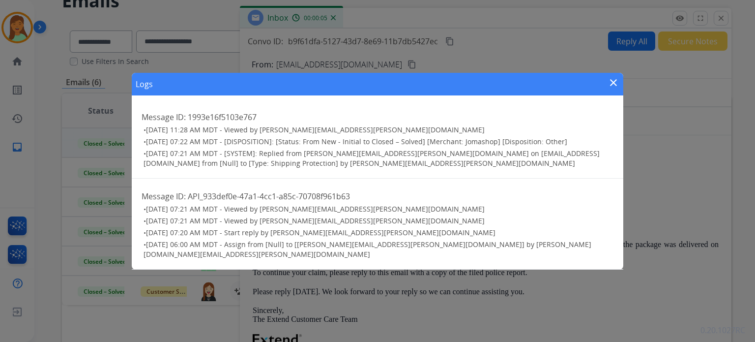
click at [614, 83] on mat-icon "close" at bounding box center [613, 83] width 12 height 12
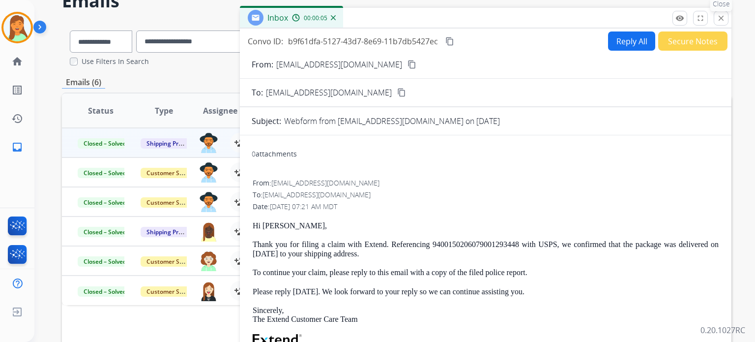
drag, startPoint x: 720, startPoint y: 17, endPoint x: 718, endPoint y: 23, distance: 6.7
click at [720, 17] on mat-icon "close" at bounding box center [721, 18] width 9 height 9
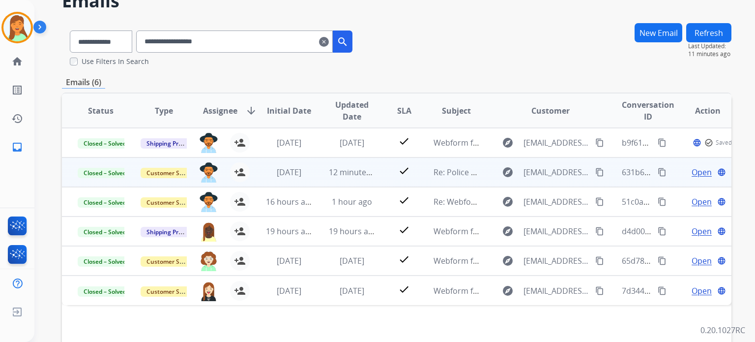
click at [696, 173] on span "Open" at bounding box center [702, 172] width 20 height 12
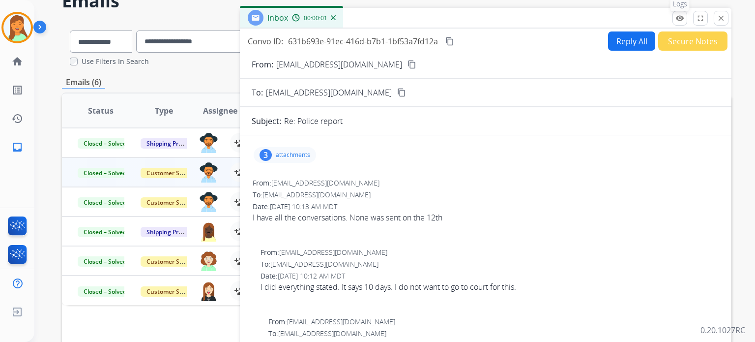
click at [678, 17] on mat-icon "remove_red_eye" at bounding box center [679, 18] width 9 height 9
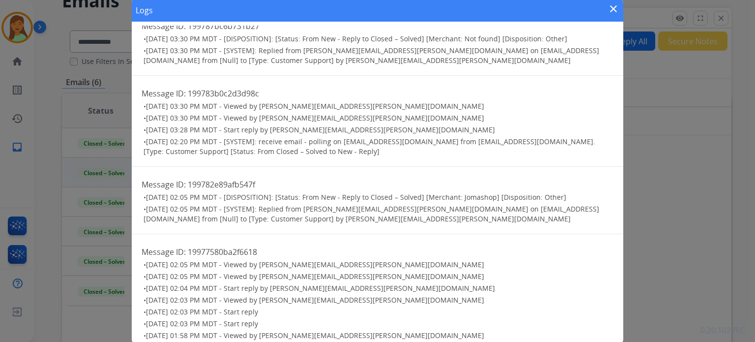
scroll to position [334, 0]
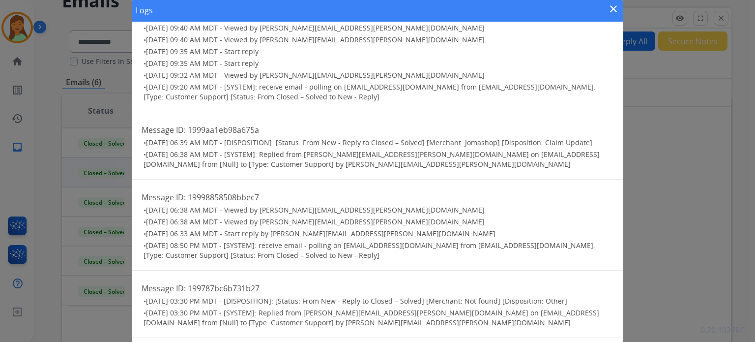
drag, startPoint x: 613, startPoint y: 12, endPoint x: 690, endPoint y: 20, distance: 77.0
click at [613, 13] on mat-icon "close" at bounding box center [613, 9] width 12 height 12
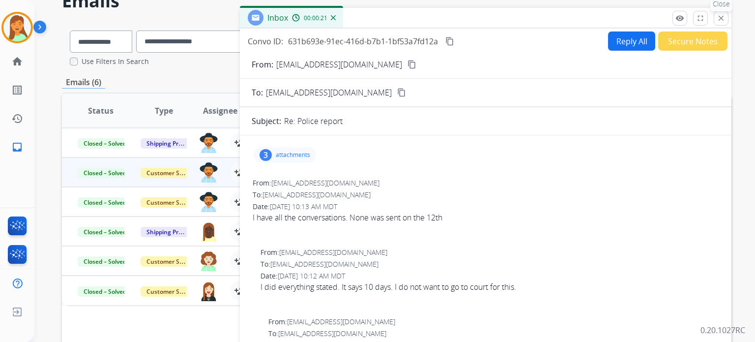
click at [720, 23] on button "close Close" at bounding box center [721, 18] width 15 height 15
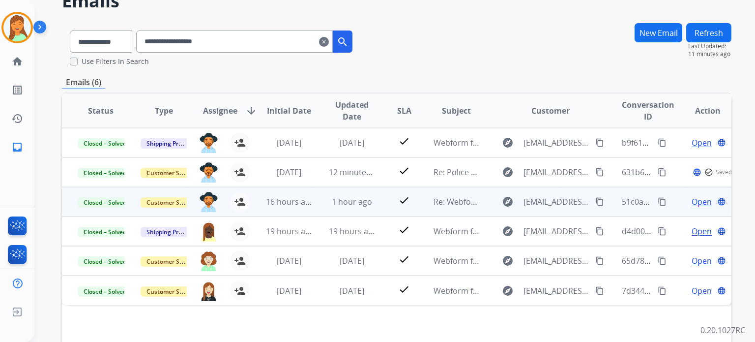
click at [692, 203] on span "Open" at bounding box center [702, 202] width 20 height 12
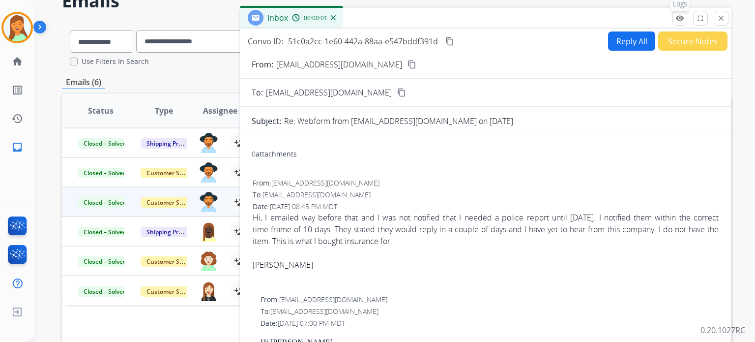
click at [684, 14] on mat-icon "remove_red_eye" at bounding box center [679, 18] width 9 height 9
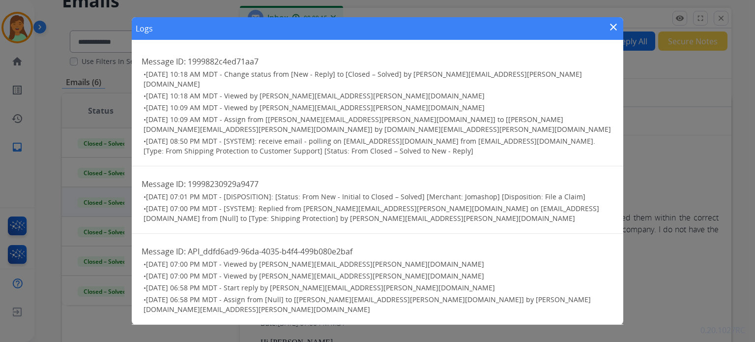
drag, startPoint x: 614, startPoint y: 41, endPoint x: 633, endPoint y: 43, distance: 18.8
click at [614, 33] on mat-icon "close" at bounding box center [613, 27] width 12 height 12
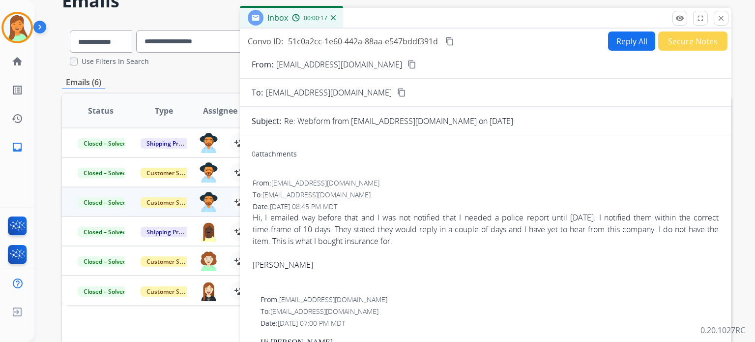
click at [728, 21] on div "Inbox 00:00:17" at bounding box center [485, 18] width 491 height 21
click at [725, 17] on button "close Close" at bounding box center [721, 18] width 15 height 15
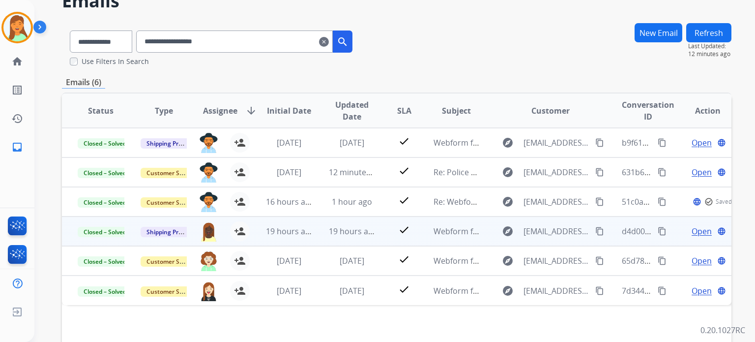
click at [696, 228] on span "Open" at bounding box center [702, 231] width 20 height 12
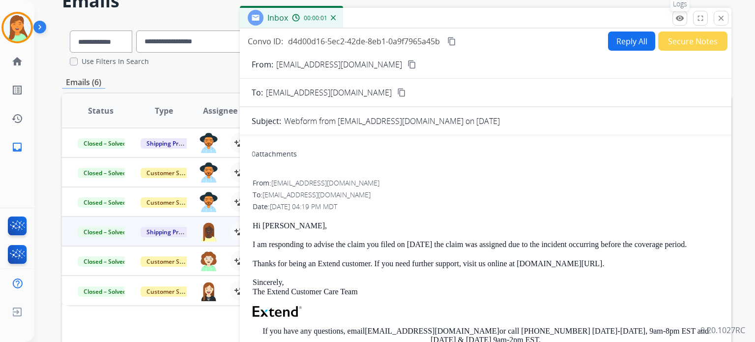
click at [677, 19] on mat-icon "remove_red_eye" at bounding box center [679, 18] width 9 height 9
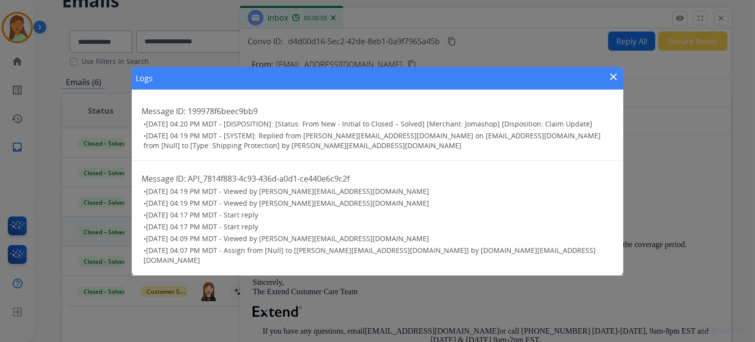
click at [609, 82] on mat-icon "close" at bounding box center [613, 77] width 12 height 12
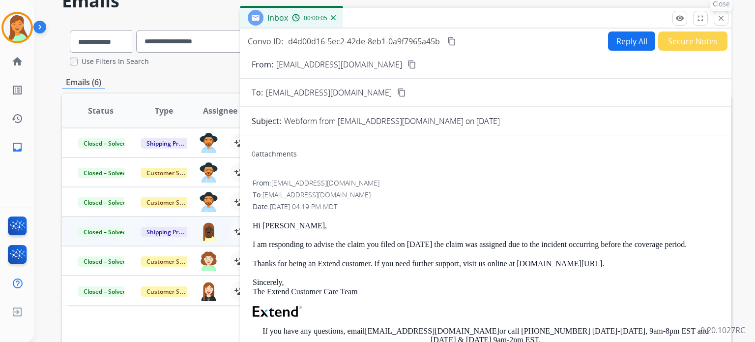
click at [717, 18] on button "close Close" at bounding box center [721, 18] width 15 height 15
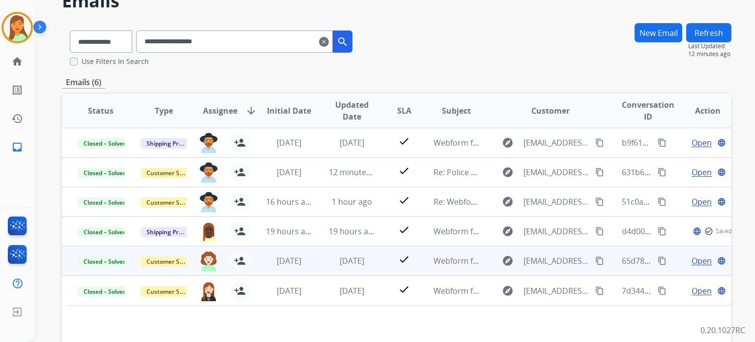
click at [698, 258] on span "Open" at bounding box center [702, 261] width 20 height 12
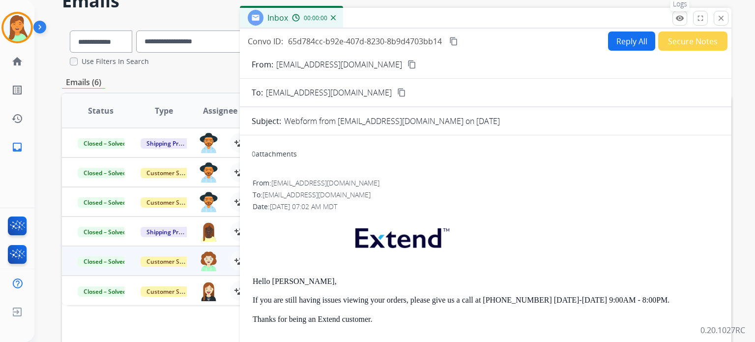
click at [681, 17] on mat-icon "remove_red_eye" at bounding box center [679, 18] width 9 height 9
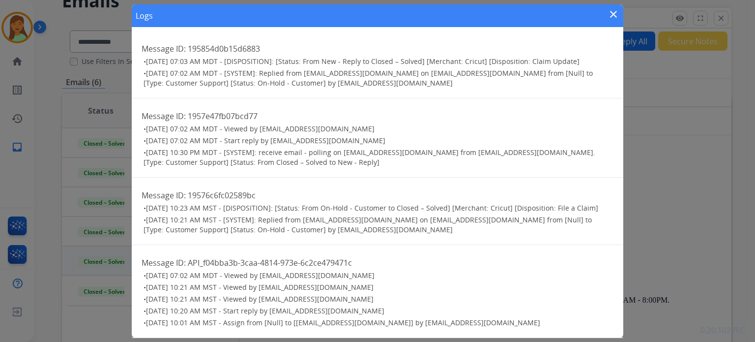
click at [613, 15] on mat-icon "close" at bounding box center [613, 14] width 12 height 12
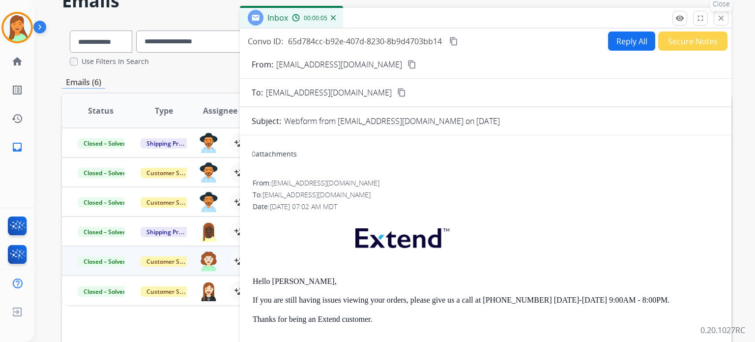
click at [720, 18] on mat-icon "close" at bounding box center [721, 18] width 9 height 9
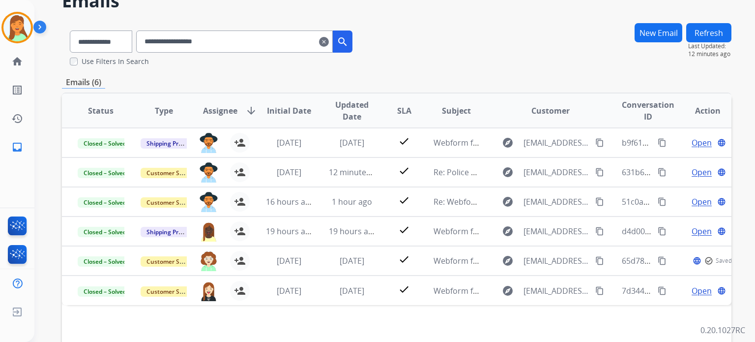
click at [588, 39] on div "**********" at bounding box center [396, 45] width 669 height 44
click at [324, 83] on div "Emails (6)" at bounding box center [396, 82] width 669 height 12
click at [333, 34] on input "**********" at bounding box center [234, 41] width 197 height 22
click at [330, 41] on input "**********" at bounding box center [234, 41] width 197 height 22
click at [329, 41] on mat-icon "clear" at bounding box center [324, 42] width 10 height 12
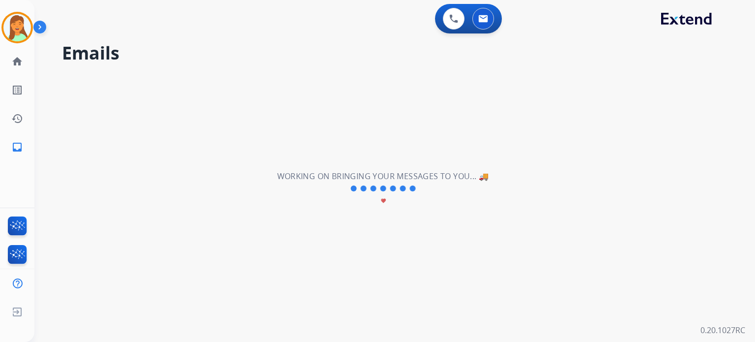
scroll to position [0, 0]
select select "**********"
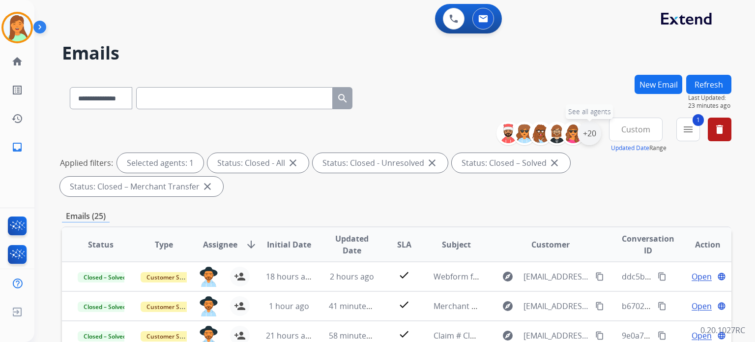
click at [594, 135] on div "+20" at bounding box center [590, 133] width 24 height 24
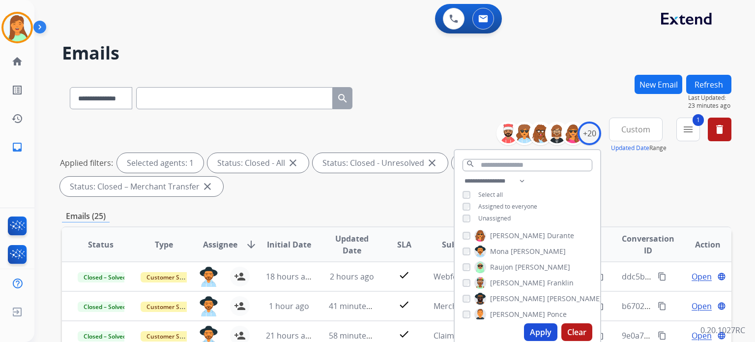
click at [542, 332] on button "Apply" at bounding box center [540, 332] width 33 height 18
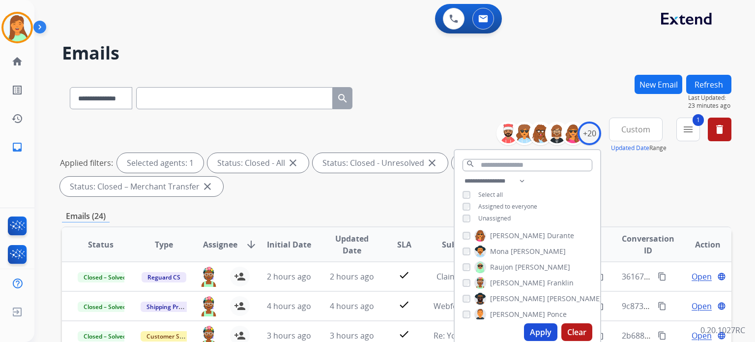
drag, startPoint x: 438, startPoint y: 66, endPoint x: 419, endPoint y: 125, distance: 62.0
click at [439, 66] on div "**********" at bounding box center [382, 206] width 697 height 342
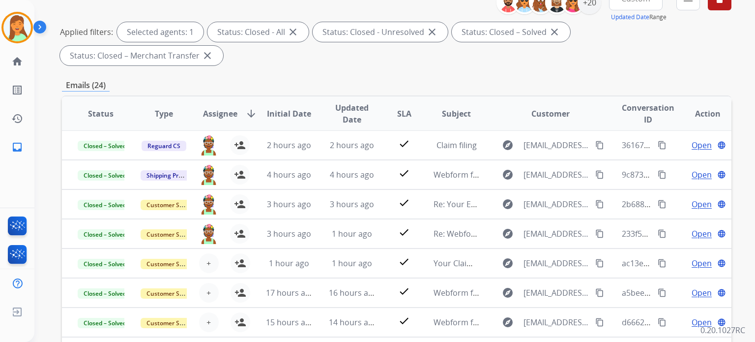
scroll to position [197, 0]
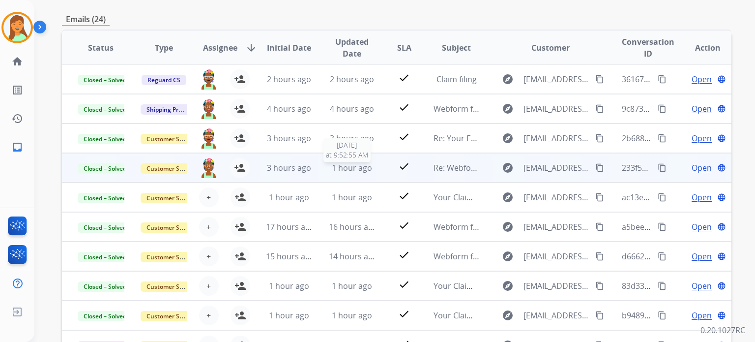
click at [343, 166] on span "1 hour ago" at bounding box center [352, 167] width 40 height 11
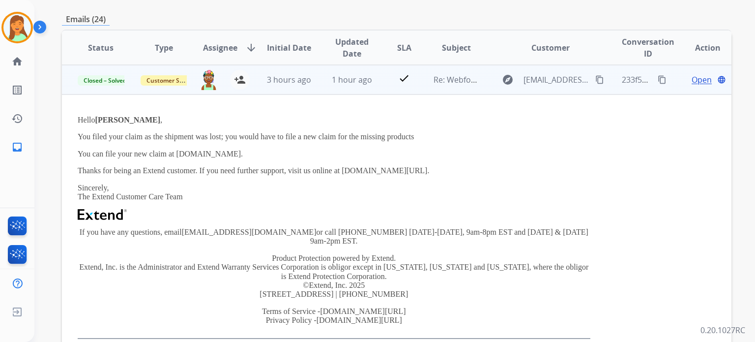
scroll to position [23, 0]
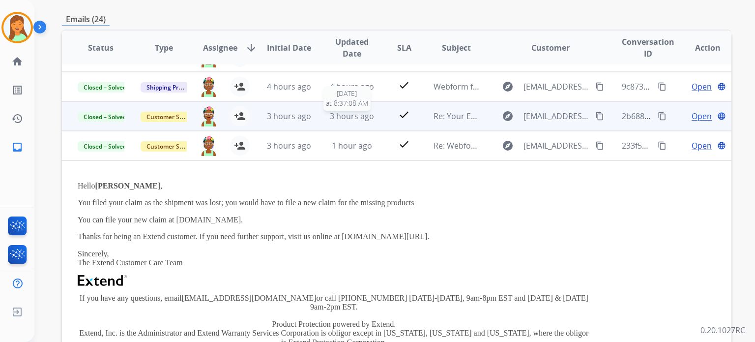
click at [336, 117] on span "3 hours ago" at bounding box center [352, 116] width 44 height 11
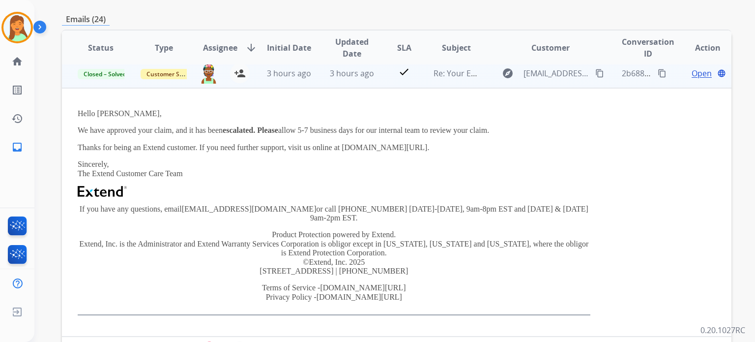
scroll to position [0, 0]
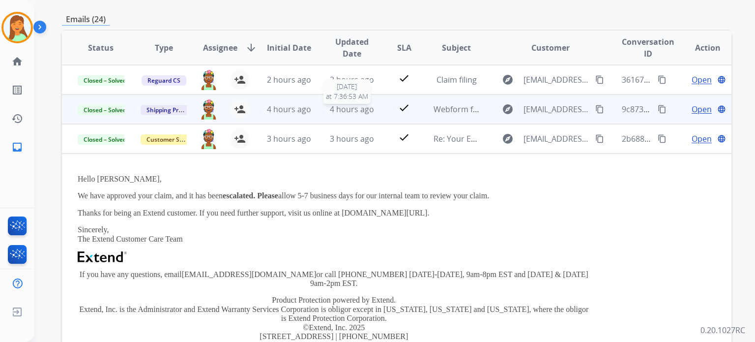
click at [331, 111] on span "4 hours ago" at bounding box center [352, 109] width 44 height 11
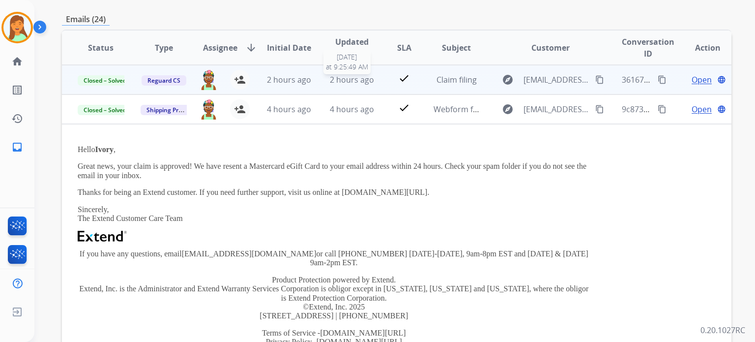
click at [339, 80] on span "2 hours ago" at bounding box center [352, 79] width 44 height 11
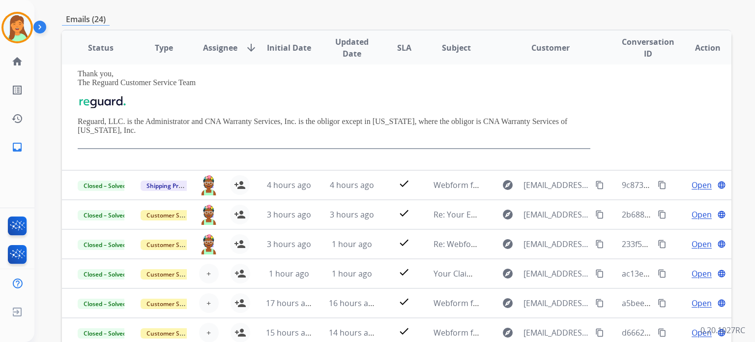
scroll to position [206, 0]
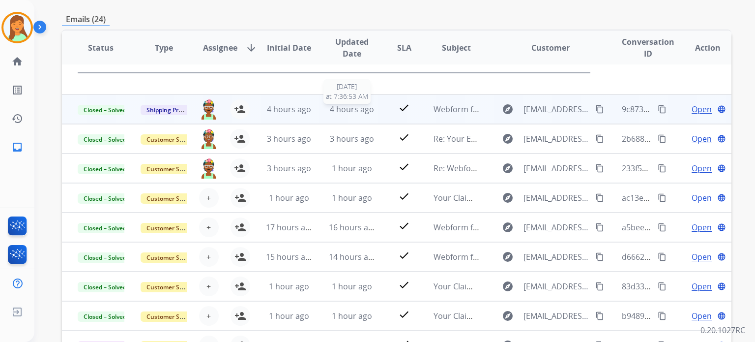
click at [344, 109] on span "4 hours ago" at bounding box center [352, 109] width 44 height 11
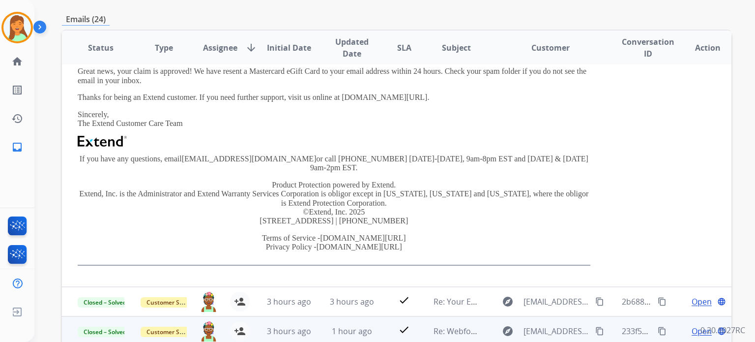
scroll to position [226, 0]
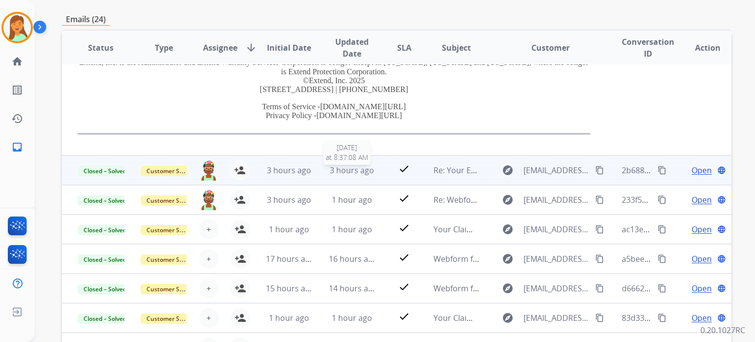
click at [358, 166] on div "3 hours ago" at bounding box center [352, 170] width 47 height 12
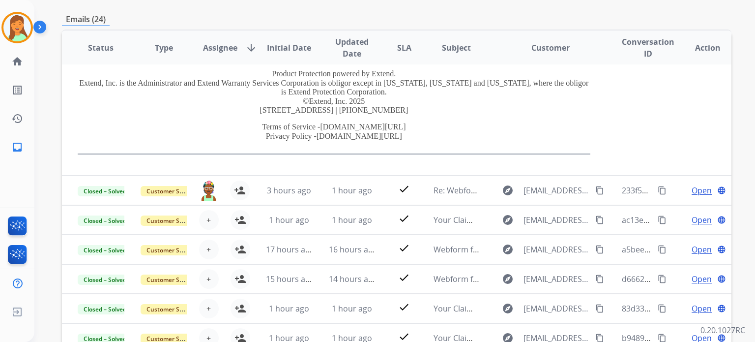
scroll to position [59, 0]
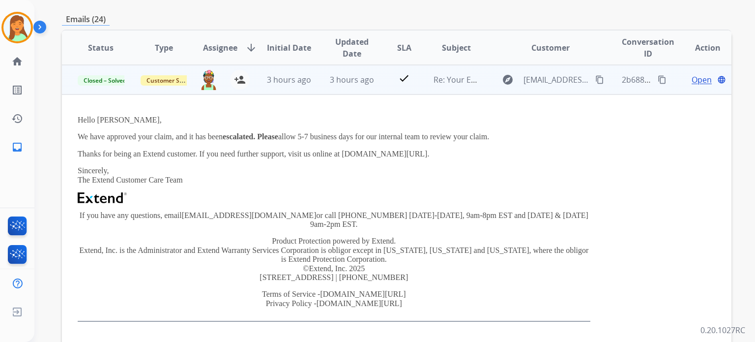
click at [192, 169] on p "Sincerely, The Extend Customer Care Team" at bounding box center [334, 175] width 513 height 18
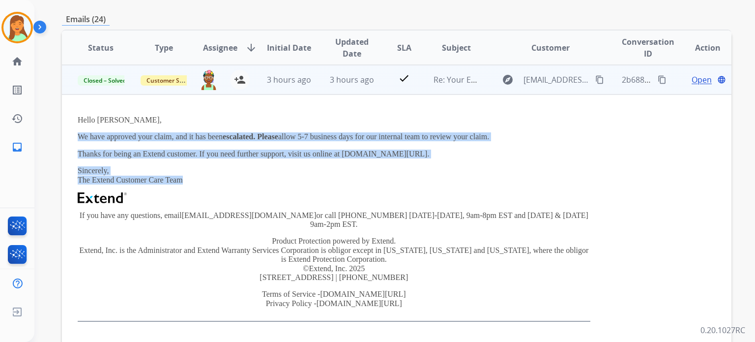
drag, startPoint x: 194, startPoint y: 178, endPoint x: 75, endPoint y: 129, distance: 128.7
click at [75, 129] on td "Hello [PERSON_NAME], We have approved your claim, and it has been escalated. Pl…" at bounding box center [334, 218] width 544 height 248
copy div "We have approved your claim, and it has been escalated. Please allow 5-7 busine…"
click at [658, 78] on mat-icon "content_copy" at bounding box center [662, 79] width 9 height 9
click at [446, 173] on p "Sincerely, The Extend Customer Care Team" at bounding box center [334, 175] width 513 height 18
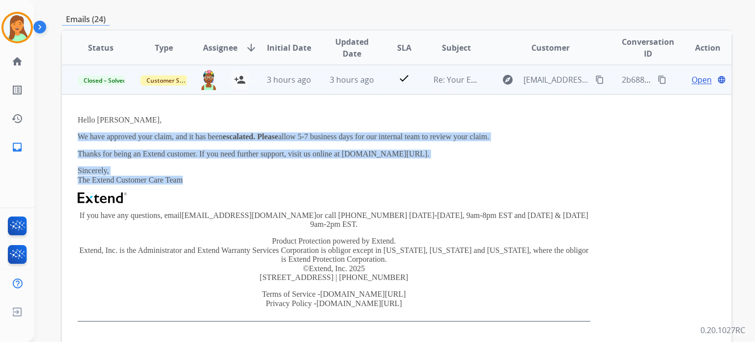
click at [595, 80] on mat-icon "content_copy" at bounding box center [599, 79] width 9 height 9
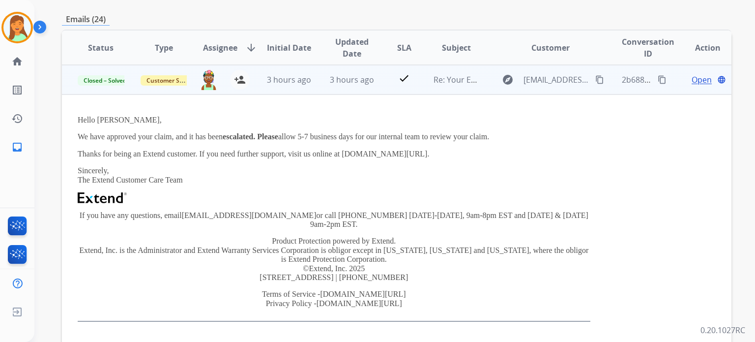
click at [480, 236] on p "Product Protection powered by Extend. Extend, Inc. is the Administrator and Ext…" at bounding box center [334, 258] width 513 height 45
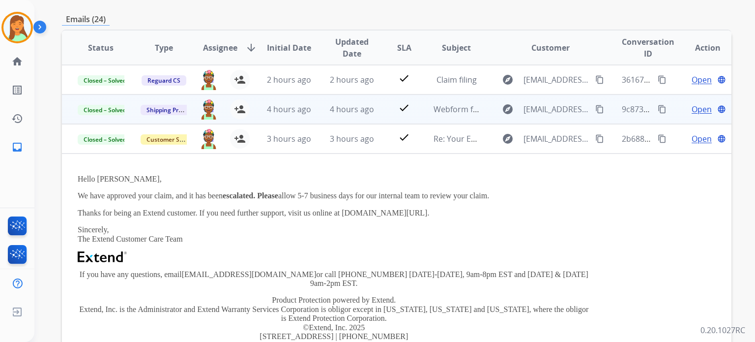
drag, startPoint x: 690, startPoint y: 141, endPoint x: 703, endPoint y: 94, distance: 48.9
click at [684, 138] on div "Open language" at bounding box center [707, 139] width 47 height 12
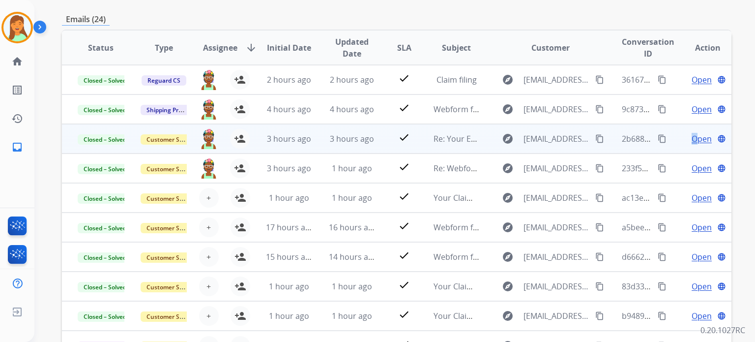
click at [692, 140] on span "Open" at bounding box center [702, 139] width 20 height 12
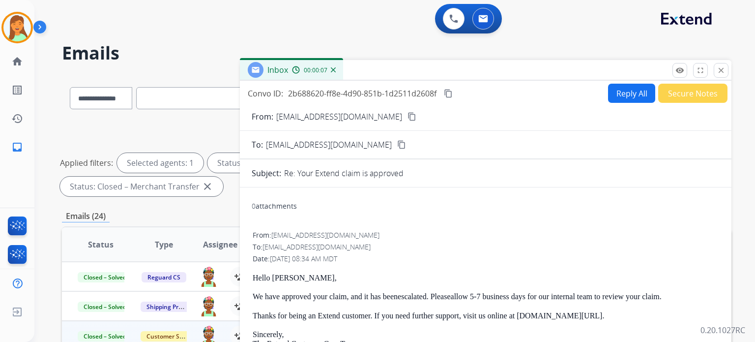
click at [627, 95] on button "Reply All" at bounding box center [631, 93] width 47 height 19
select select "**********"
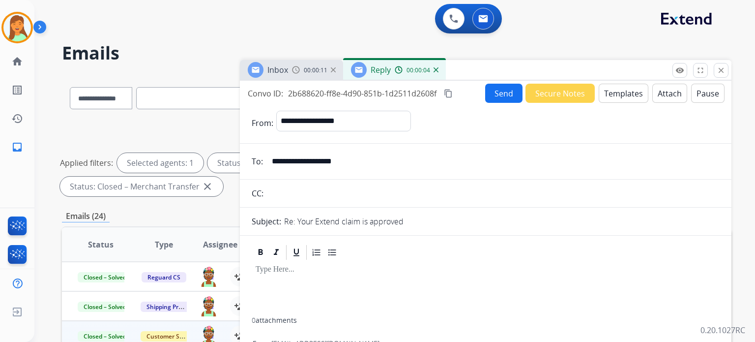
click at [332, 69] on img at bounding box center [333, 69] width 5 height 5
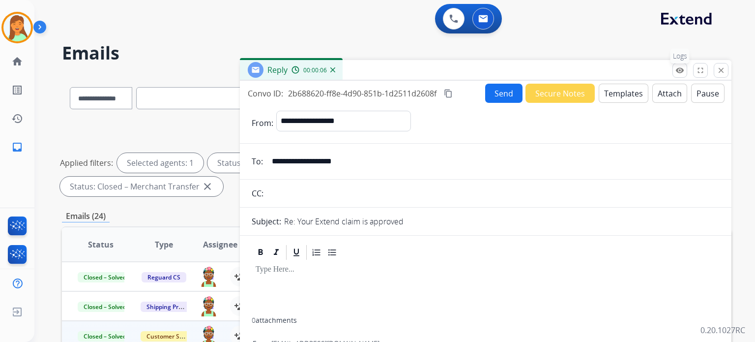
click at [678, 71] on mat-icon "remove_red_eye" at bounding box center [679, 70] width 9 height 9
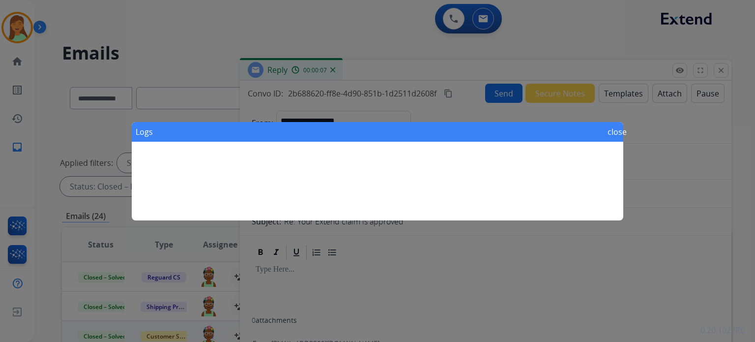
click at [618, 129] on mat-icon "close" at bounding box center [613, 132] width 12 height 12
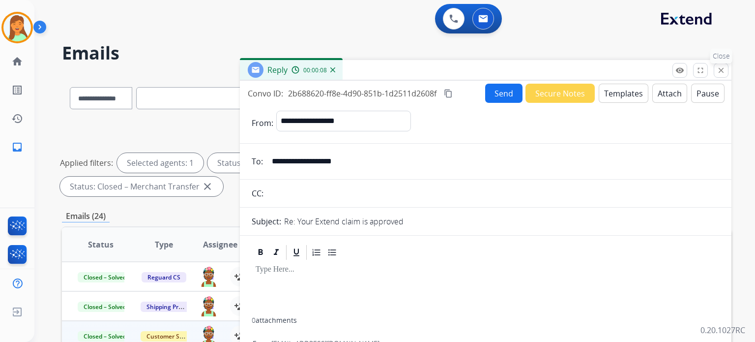
click at [720, 73] on mat-icon "close" at bounding box center [721, 70] width 9 height 9
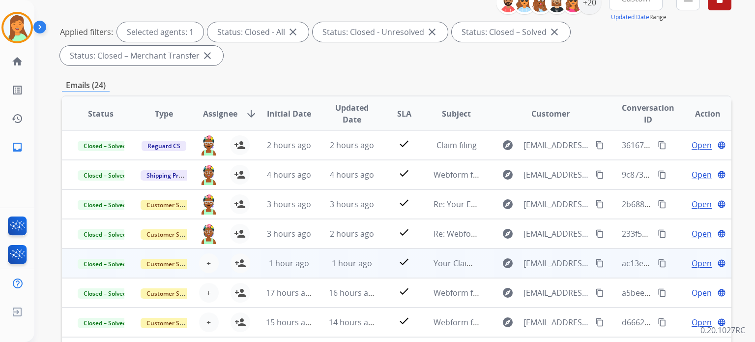
scroll to position [197, 0]
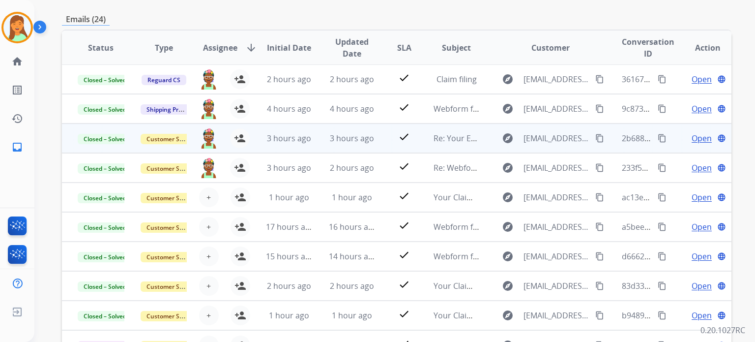
click at [698, 138] on span "Open" at bounding box center [702, 138] width 20 height 12
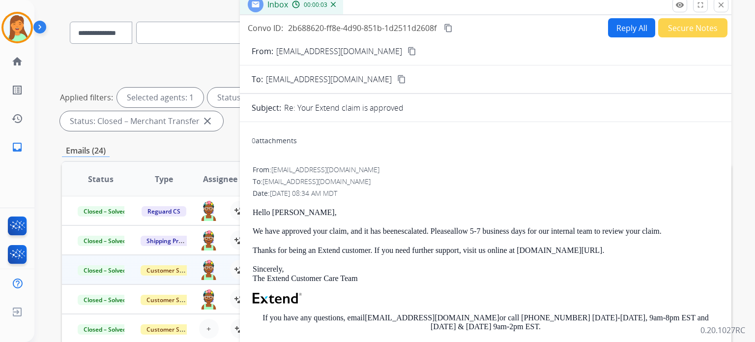
scroll to position [0, 0]
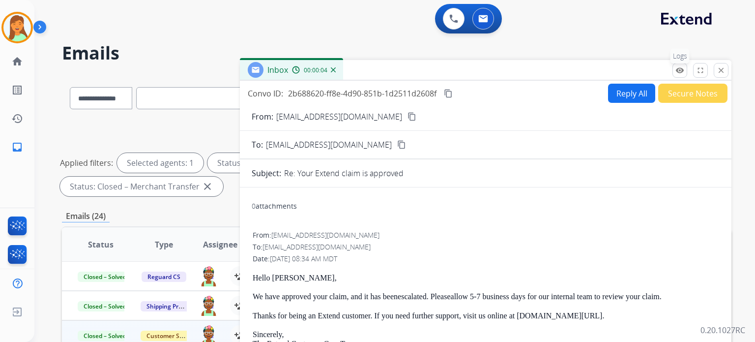
click at [683, 72] on mat-icon "remove_red_eye" at bounding box center [679, 70] width 9 height 9
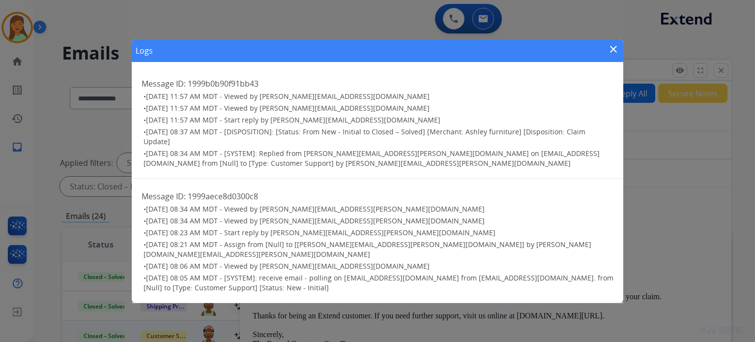
click at [611, 54] on mat-icon "close" at bounding box center [613, 49] width 12 height 12
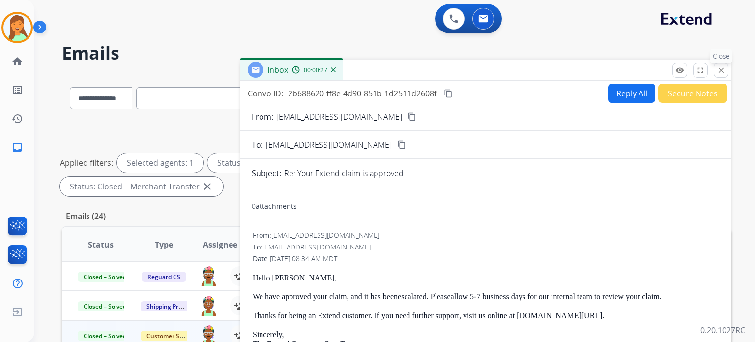
click at [727, 70] on button "close Close" at bounding box center [721, 70] width 15 height 15
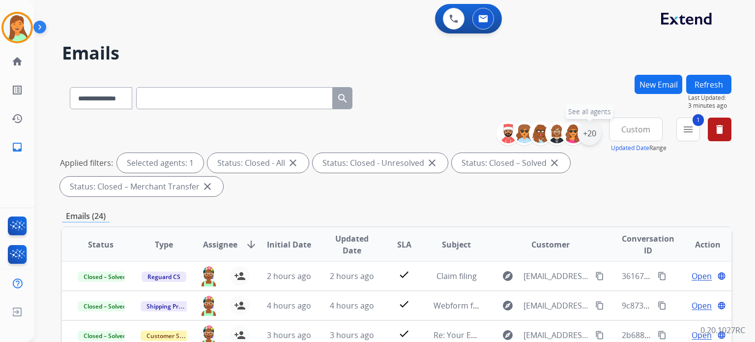
click at [594, 138] on div "+20" at bounding box center [590, 133] width 24 height 24
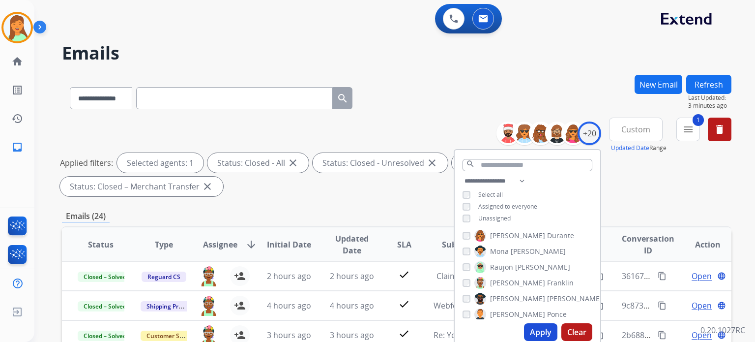
drag, startPoint x: 543, startPoint y: 329, endPoint x: 289, endPoint y: 279, distance: 258.5
click at [542, 329] on button "Apply" at bounding box center [540, 332] width 33 height 18
click at [645, 203] on div "**********" at bounding box center [396, 341] width 669 height 532
